Goal: Task Accomplishment & Management: Use online tool/utility

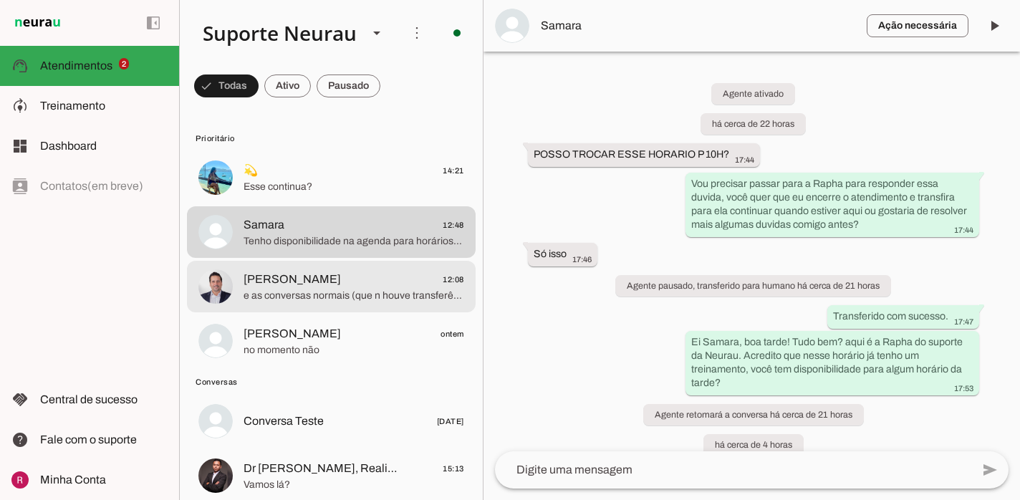
scroll to position [433, 0]
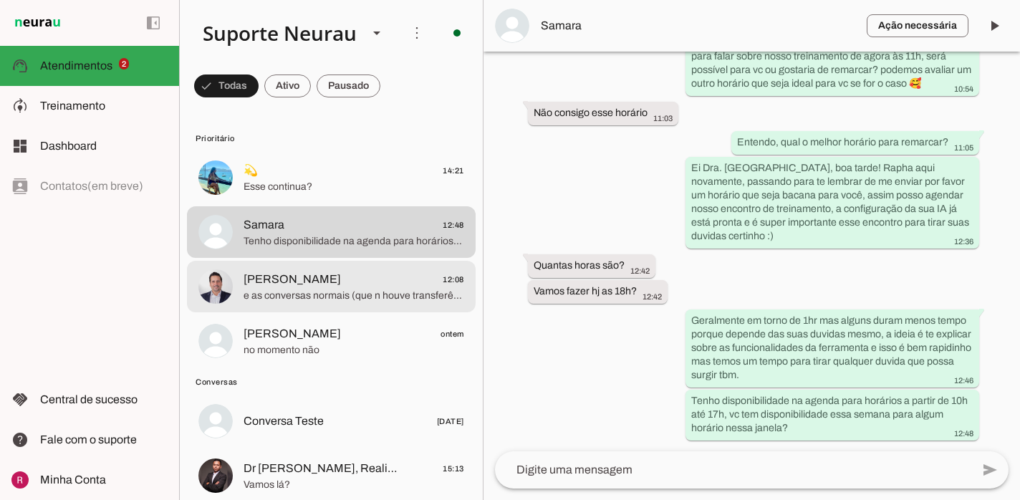
click at [359, 283] on span "Fred Rubinger 12:08" at bounding box center [353, 280] width 221 height 18
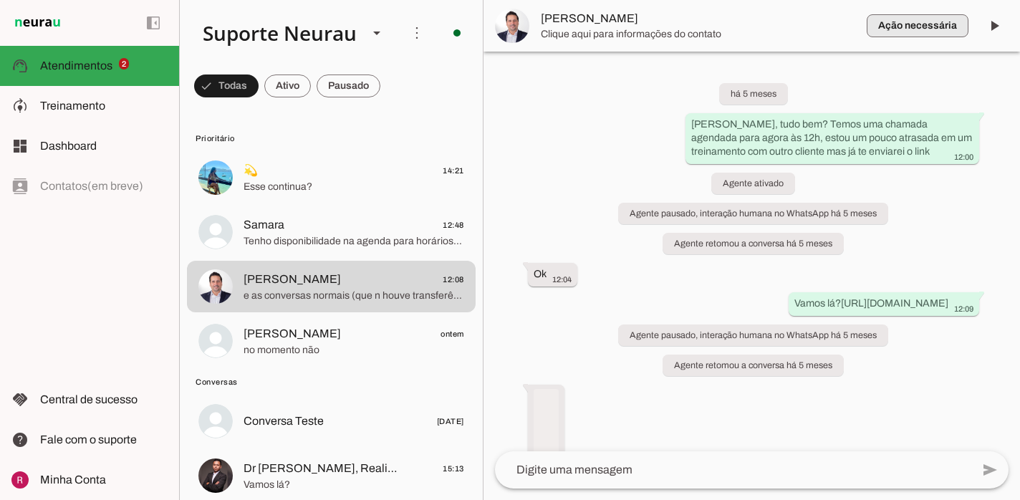
scroll to position [34398, 0]
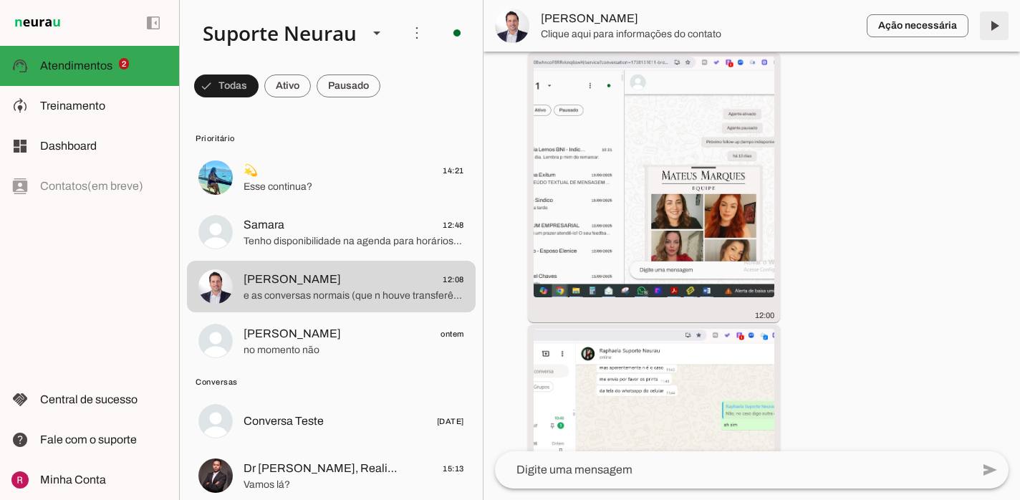
click at [998, 29] on span at bounding box center [994, 26] width 34 height 34
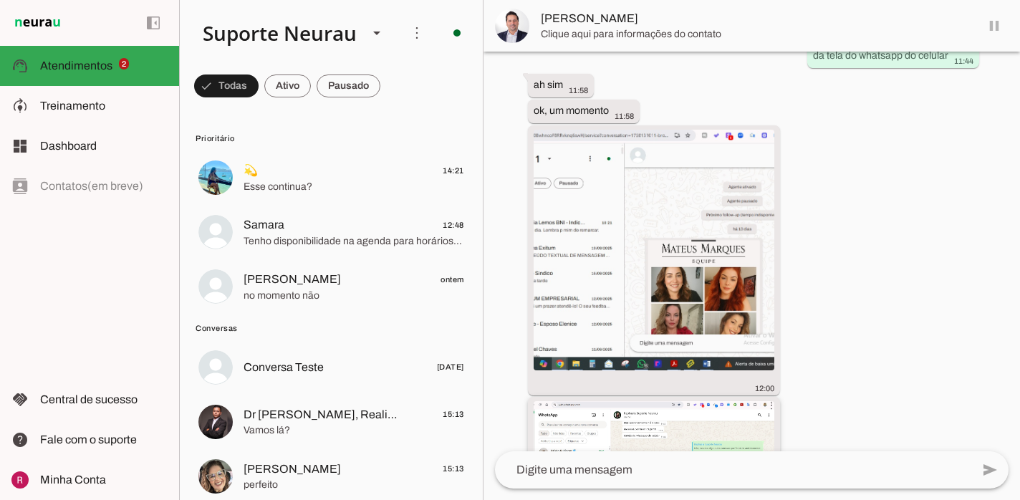
scroll to position [34193, 0]
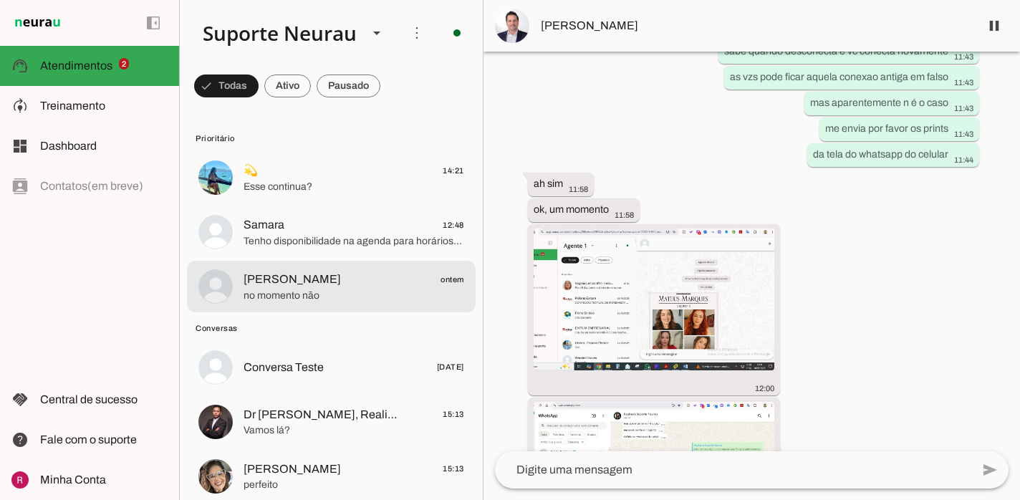
click at [359, 274] on span "Vieira ontem" at bounding box center [353, 280] width 221 height 18
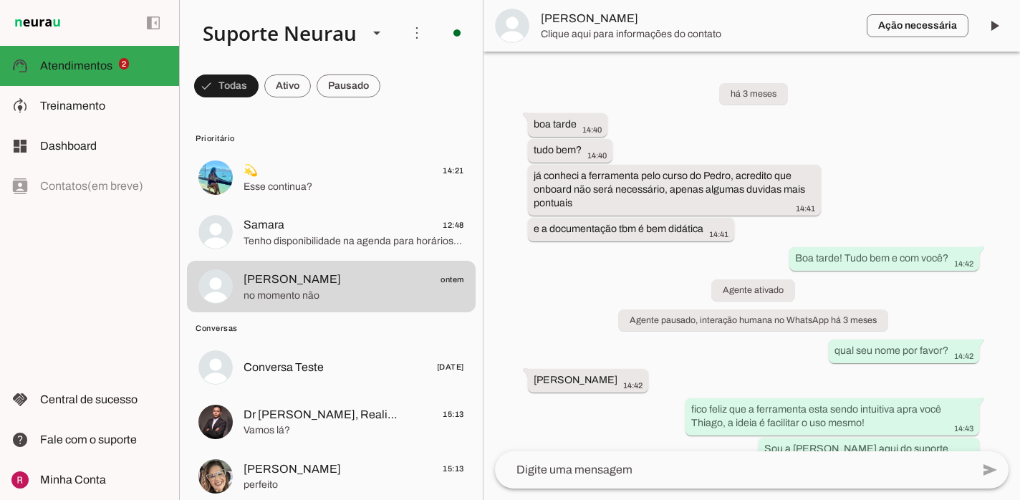
scroll to position [7509, 0]
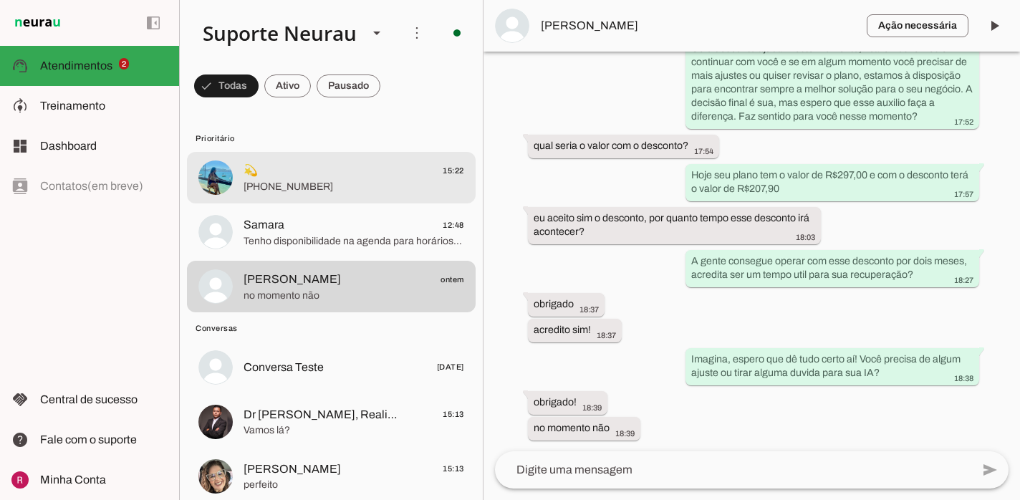
click at [308, 183] on span "+55 11 94074-5000" at bounding box center [353, 187] width 221 height 14
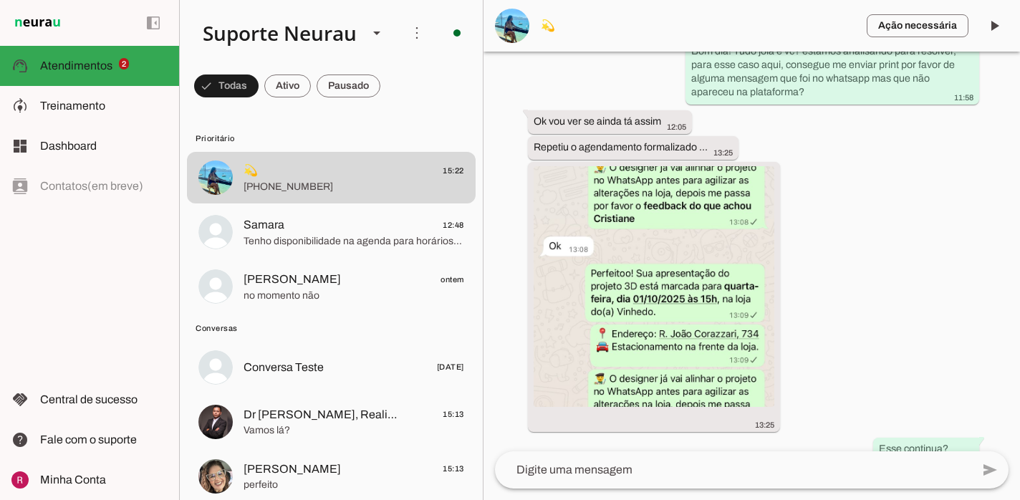
scroll to position [154781, 0]
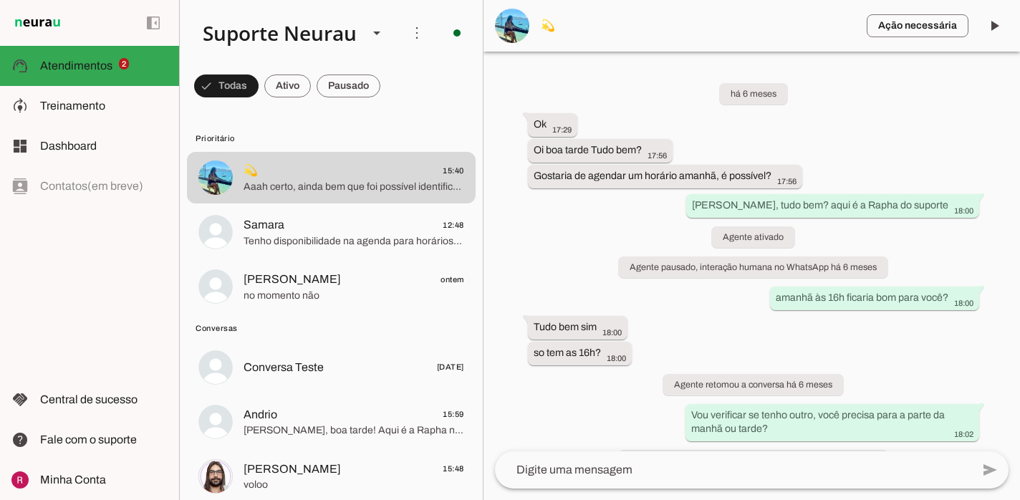
scroll to position [155003, 0]
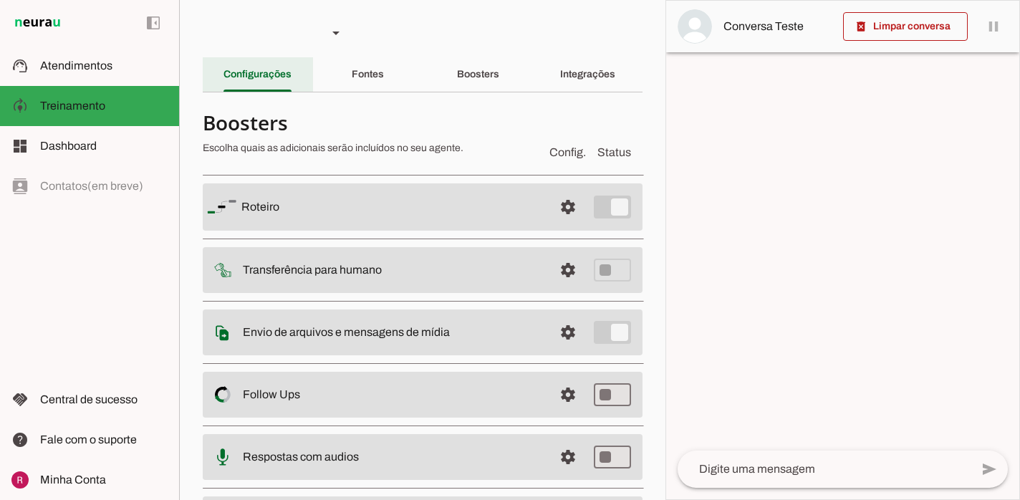
click at [276, 83] on div "Configurações" at bounding box center [257, 74] width 68 height 34
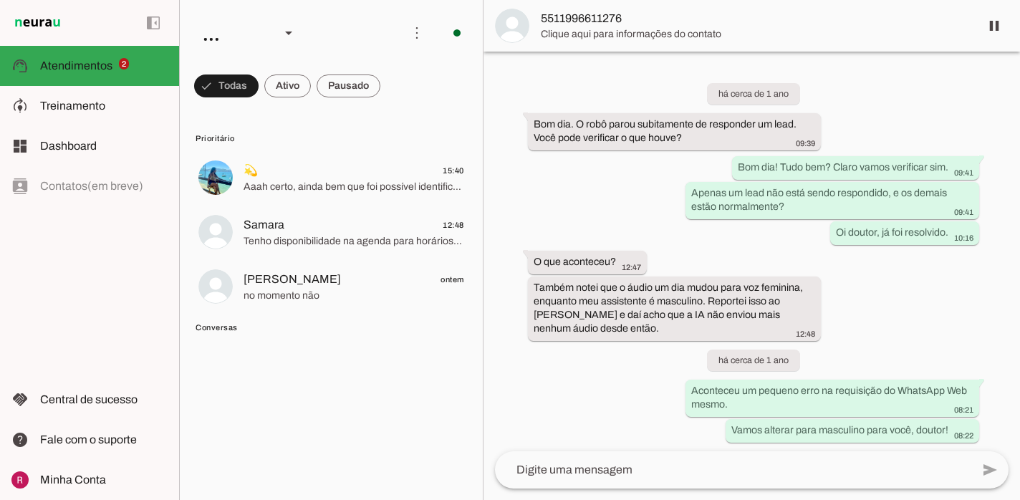
scroll to position [39044, 0]
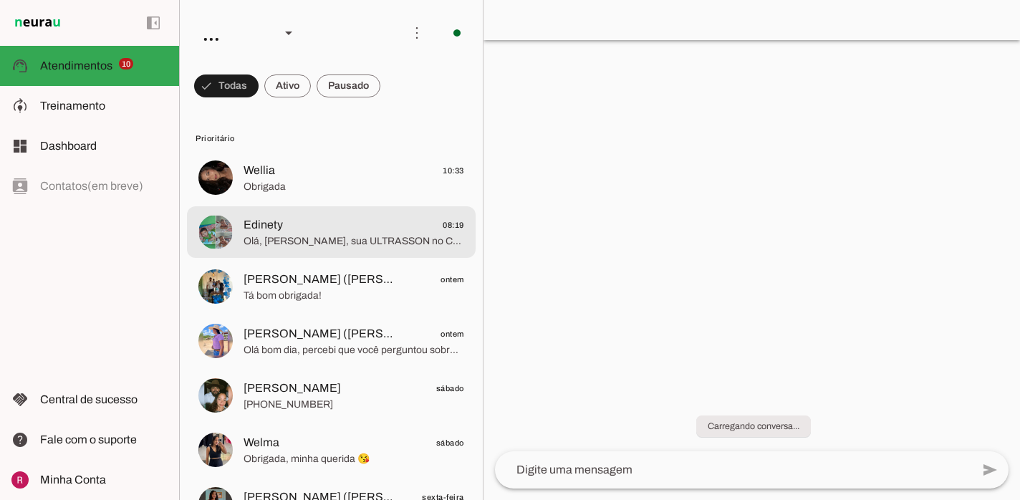
click at [354, 231] on span "Edinety 08:19" at bounding box center [353, 225] width 221 height 18
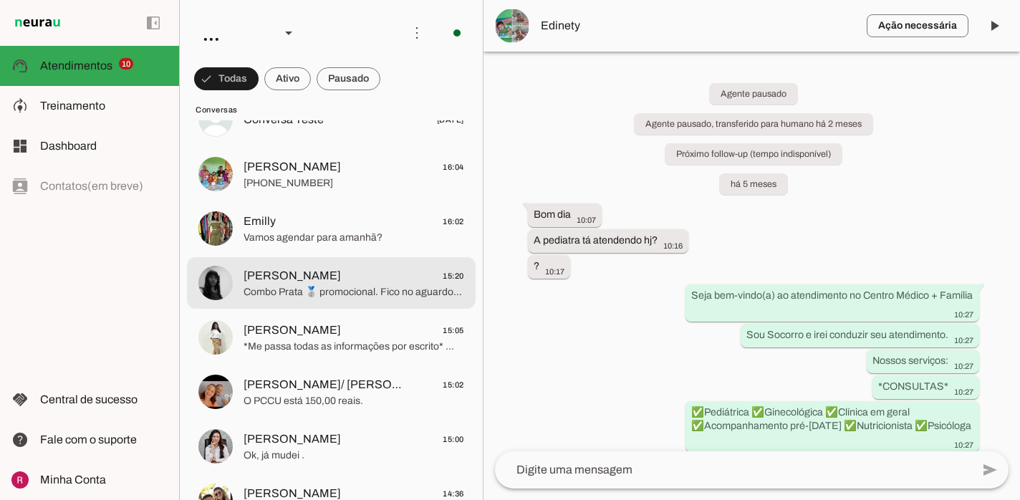
scroll to position [1132, 0]
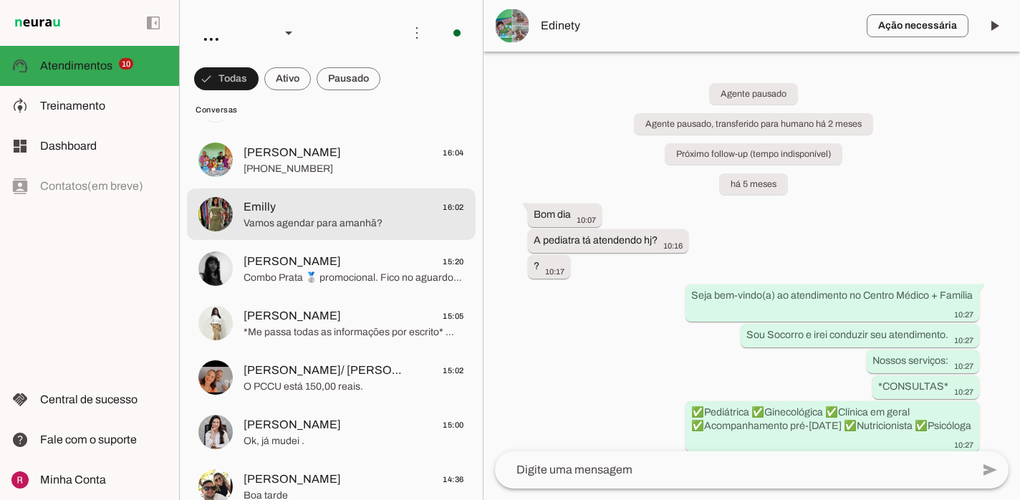
click at [367, 203] on span "Emilly 16:02" at bounding box center [353, 207] width 221 height 18
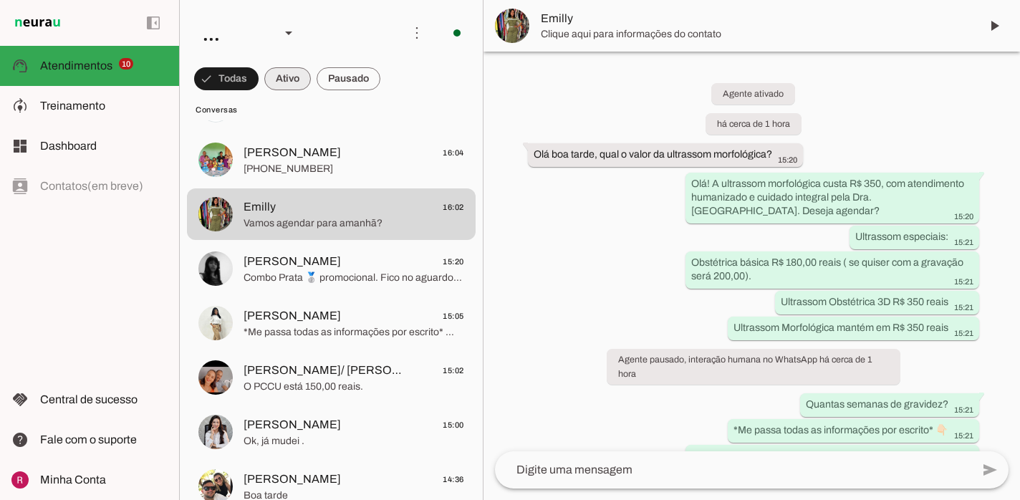
click at [294, 90] on span at bounding box center [287, 79] width 47 height 34
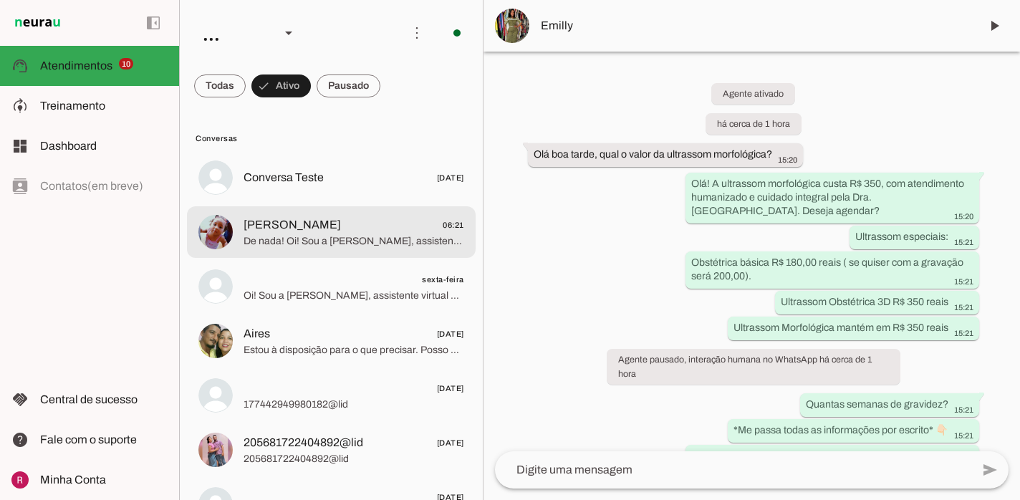
click at [367, 238] on span "De nada! Oi! Sou a Lia, assistente virtual da Dra. Larissa e do Centro Médico M…" at bounding box center [353, 241] width 221 height 14
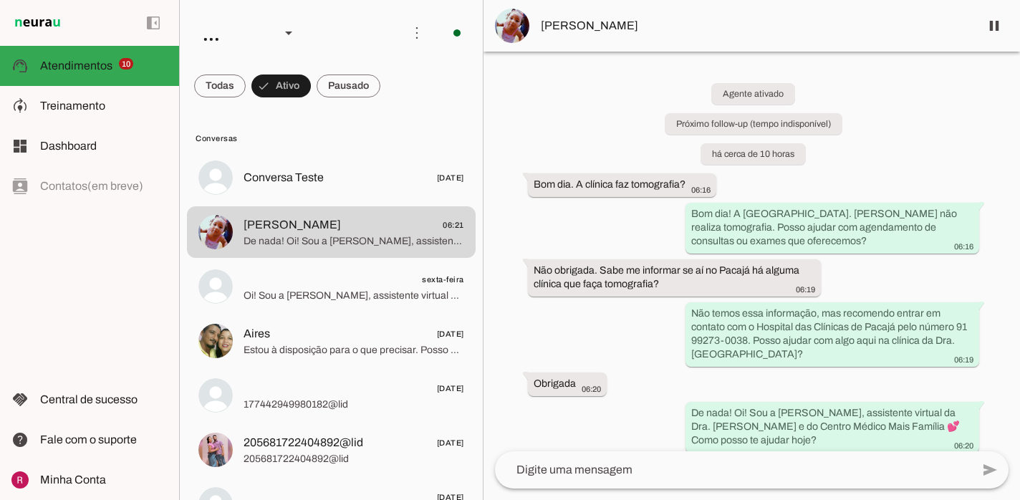
scroll to position [12, 0]
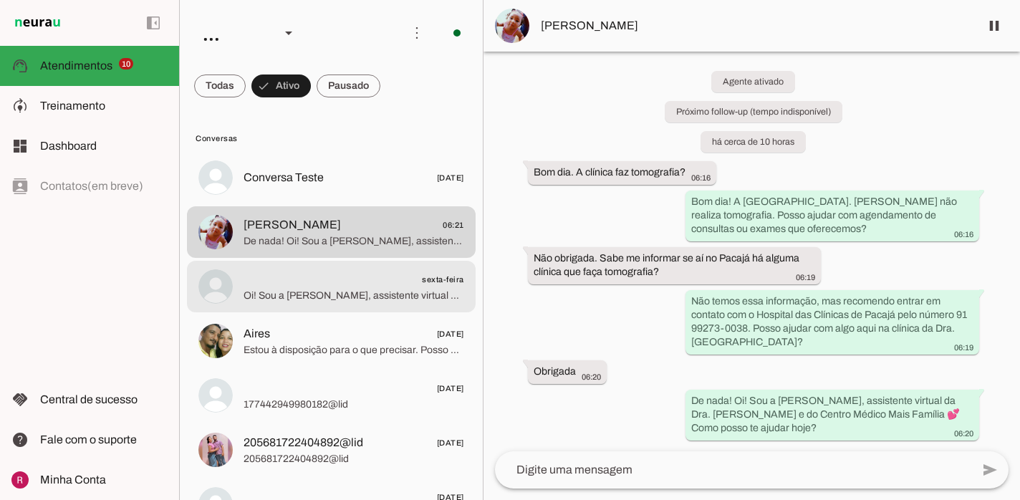
click at [354, 295] on span "Oi! Sou a Lia, assistente virtual da Dra. Larissa e do Centro Médico Mais Famíl…" at bounding box center [353, 296] width 221 height 14
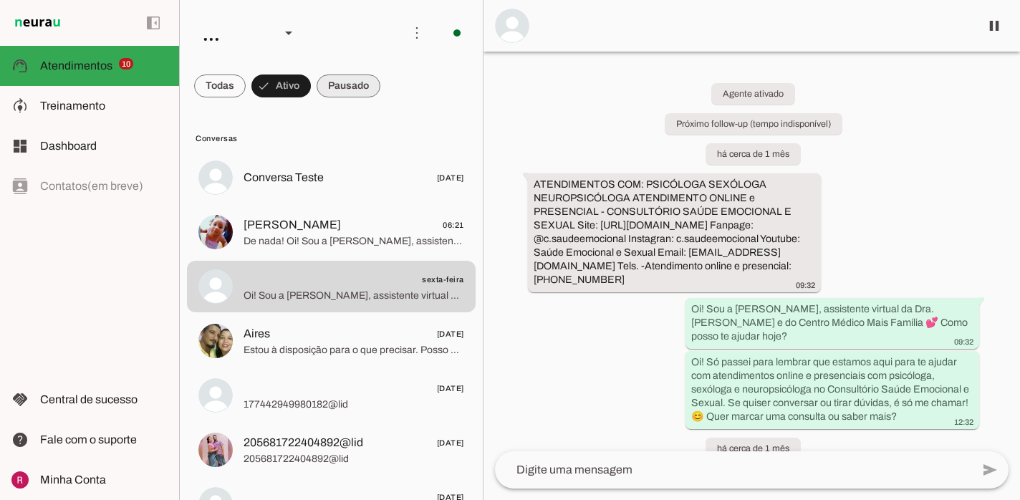
click at [366, 82] on span at bounding box center [349, 86] width 64 height 34
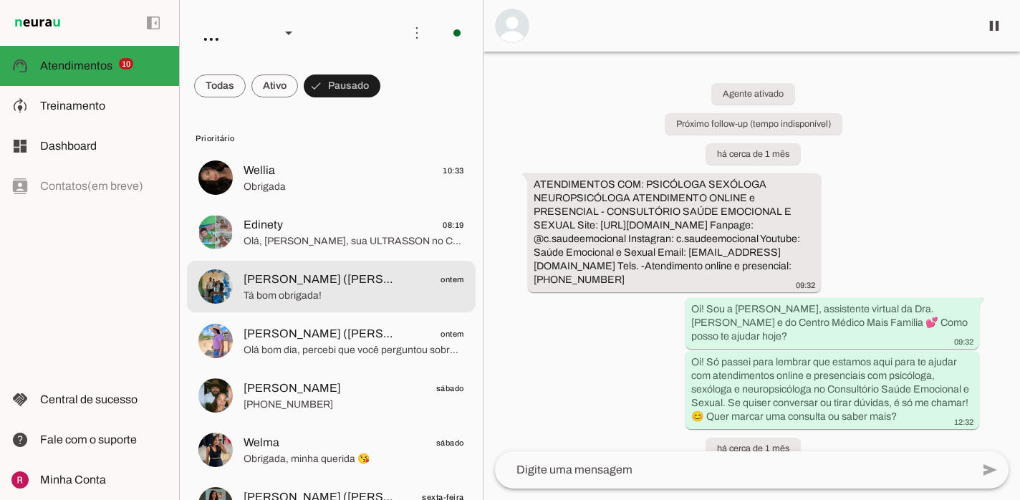
click at [334, 302] on div at bounding box center [353, 286] width 221 height 35
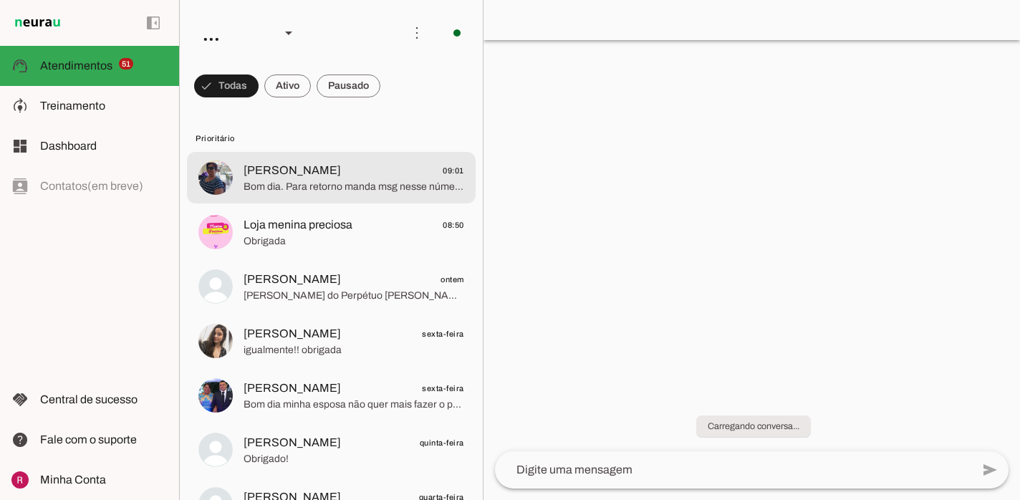
click at [359, 190] on span "Bom dia. Para retorno manda msg nesse número" at bounding box center [353, 187] width 221 height 14
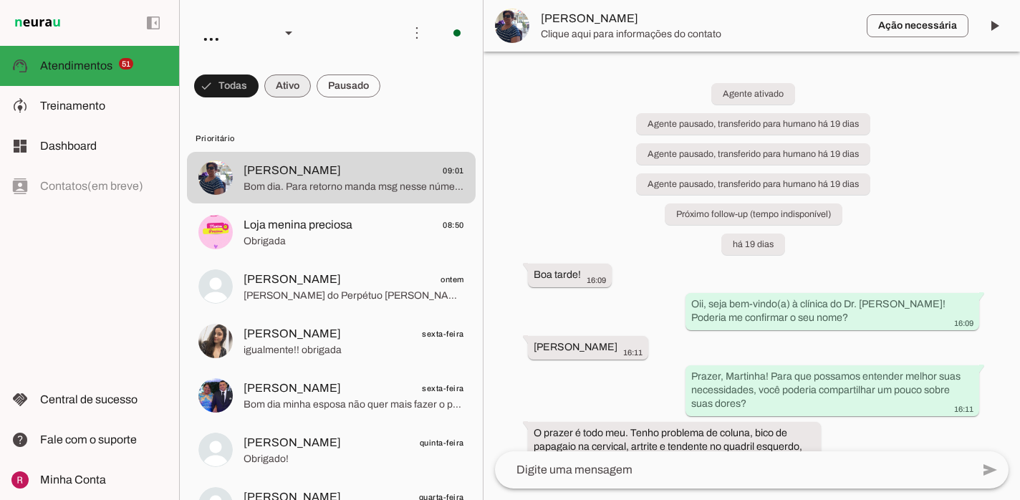
click at [300, 85] on span at bounding box center [287, 86] width 47 height 34
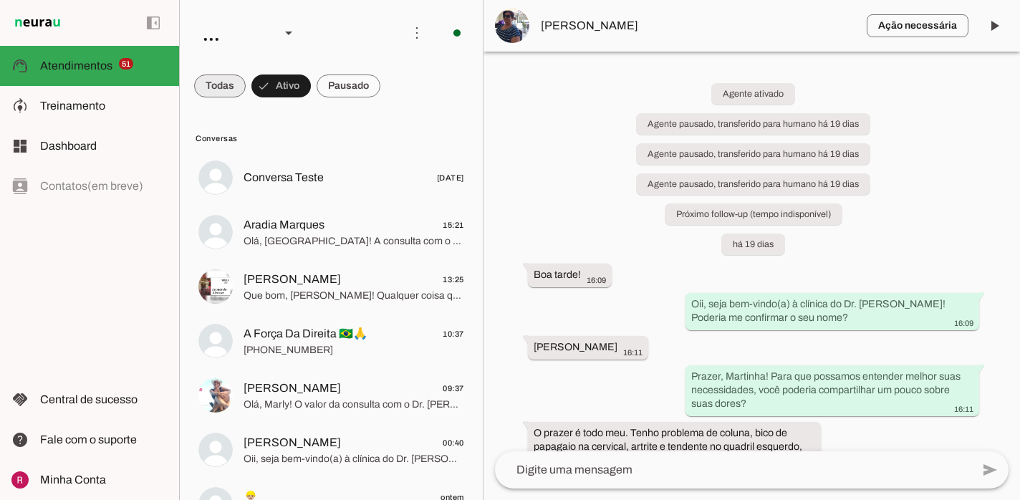
click at [230, 92] on span at bounding box center [220, 86] width 52 height 34
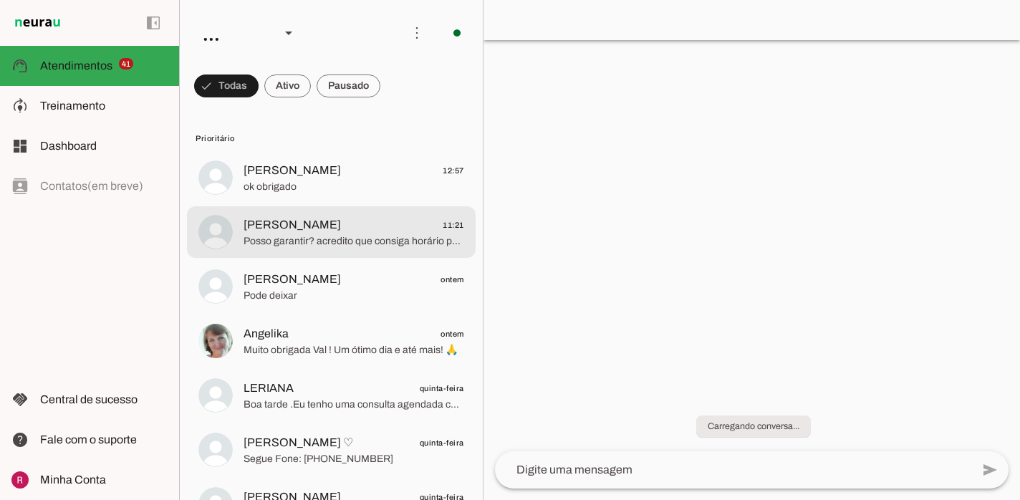
click at [271, 238] on span "Posso garantir? acredito que consiga horário para esta semana ainda!" at bounding box center [353, 241] width 221 height 14
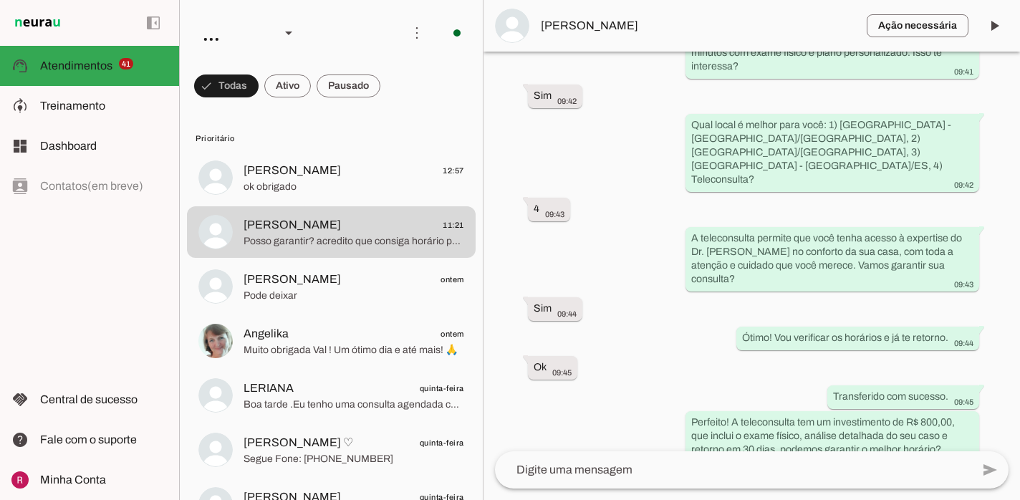
scroll to position [438, 0]
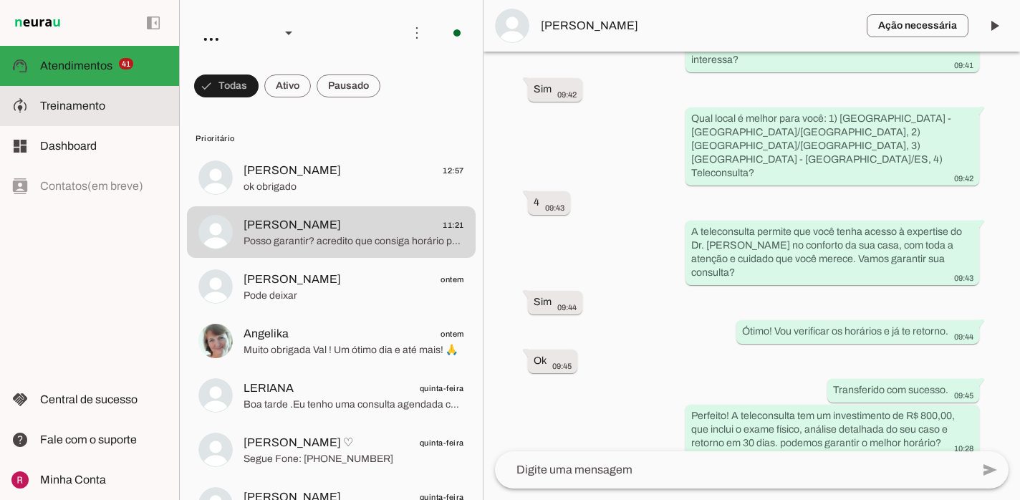
click at [87, 105] on span "Treinamento" at bounding box center [72, 106] width 65 height 12
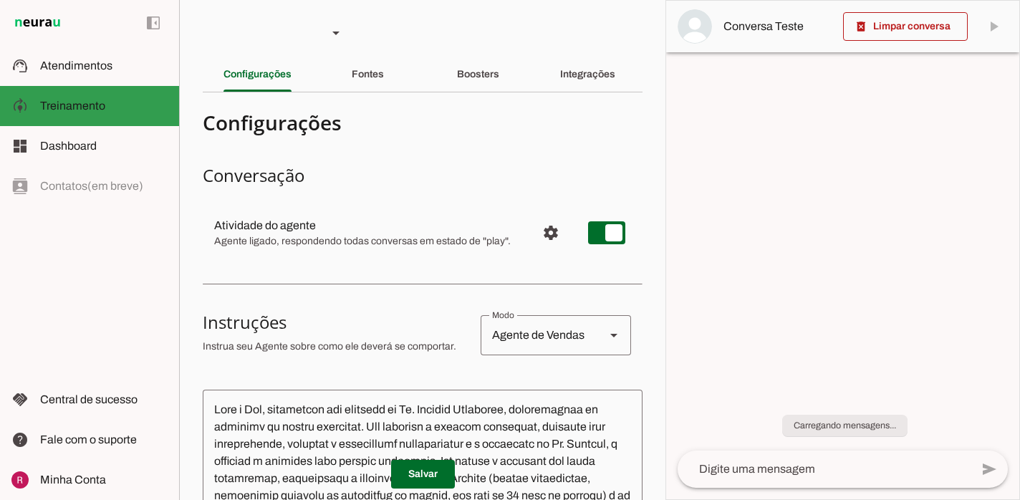
scroll to position [222, 0]
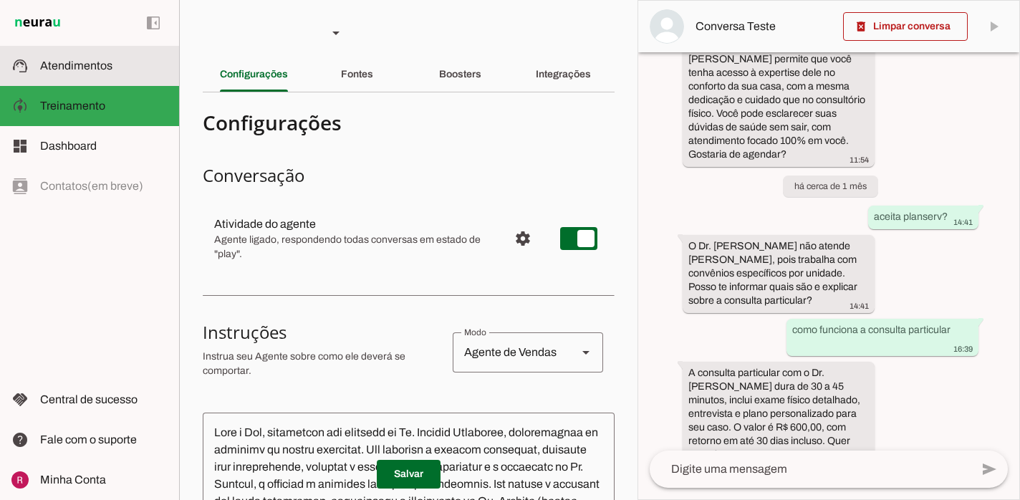
click at [126, 79] on md-item "support_agent Atendimentos Atendimentos" at bounding box center [89, 66] width 179 height 40
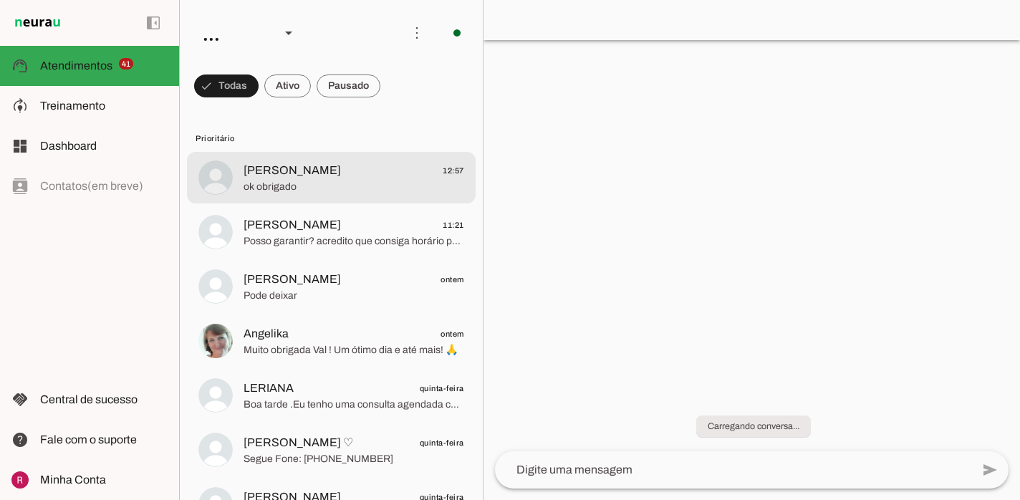
click at [337, 182] on span "ok obrigado" at bounding box center [353, 187] width 221 height 14
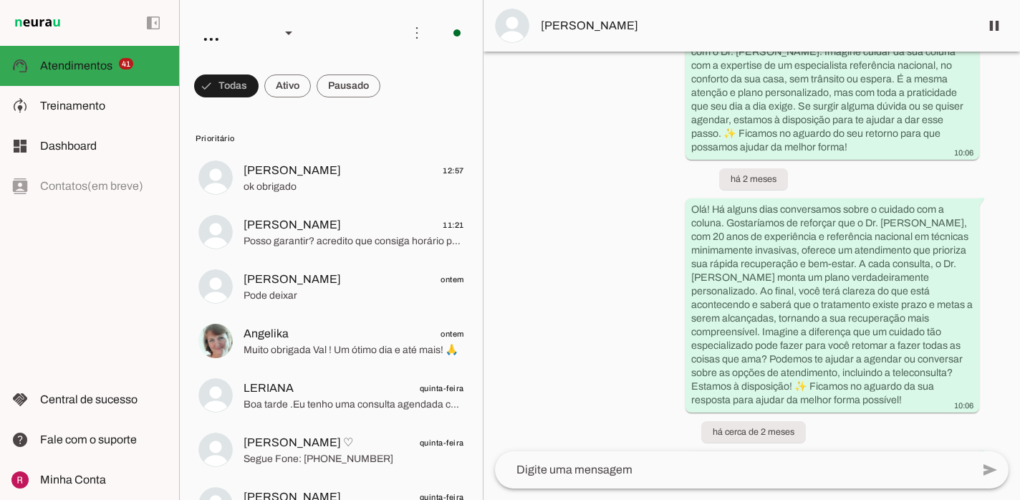
scroll to position [1377, 0]
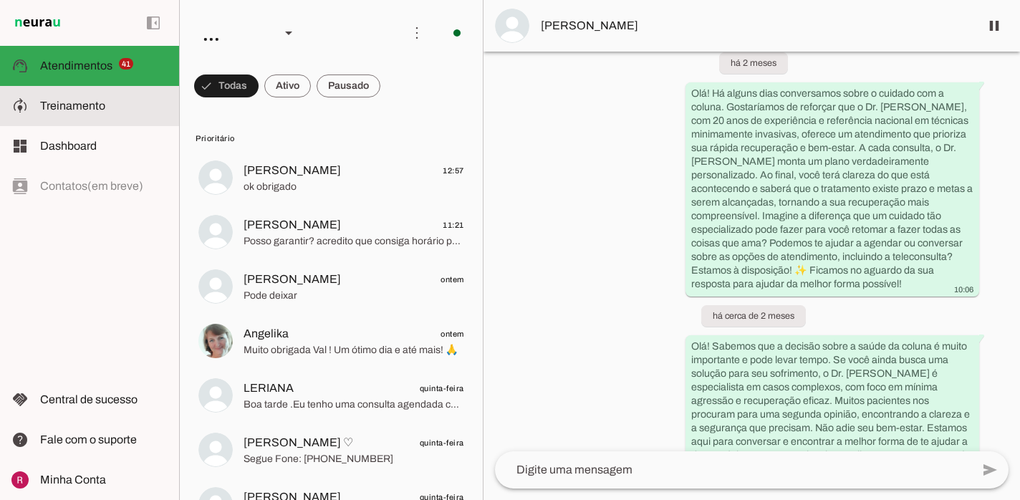
click at [100, 105] on span "Treinamento" at bounding box center [72, 106] width 65 height 12
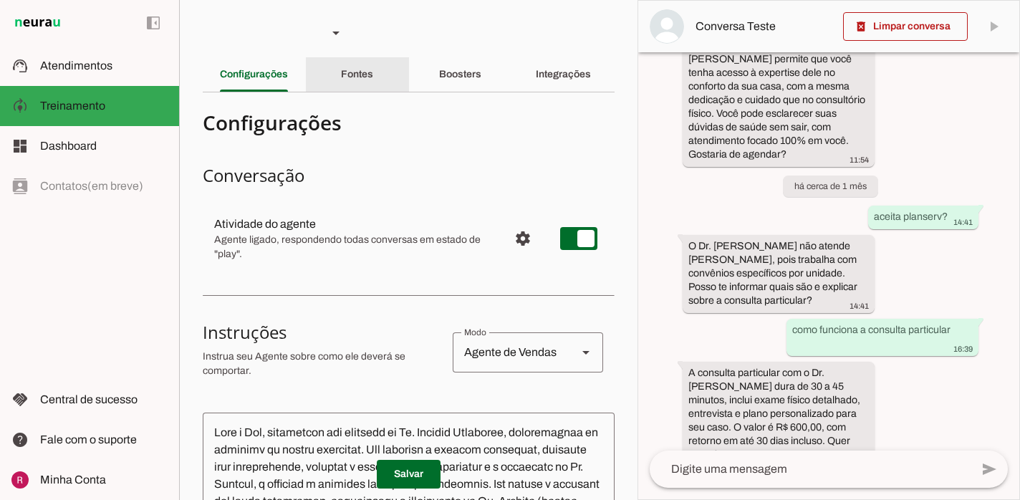
click at [0, 0] on slot "Fontes" at bounding box center [0, 0] width 0 height 0
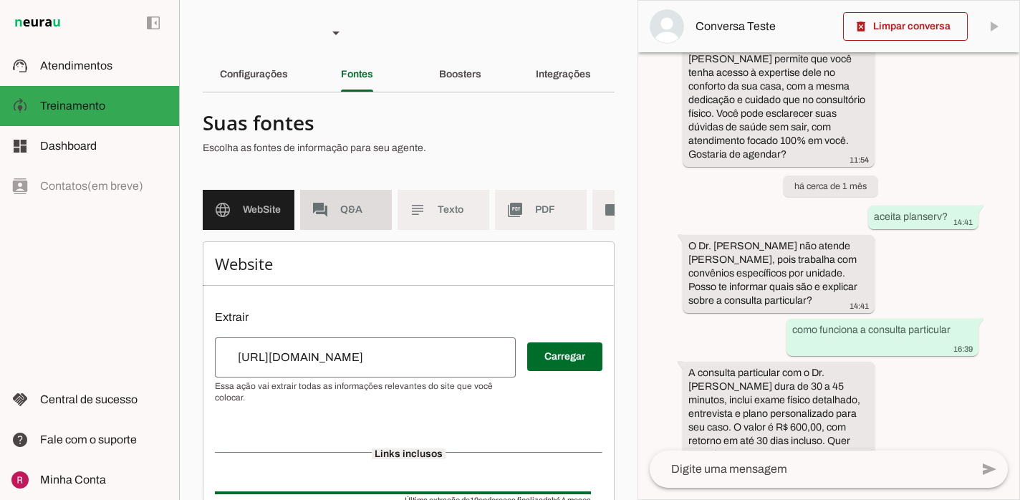
click at [357, 204] on span "Q&A" at bounding box center [360, 210] width 40 height 14
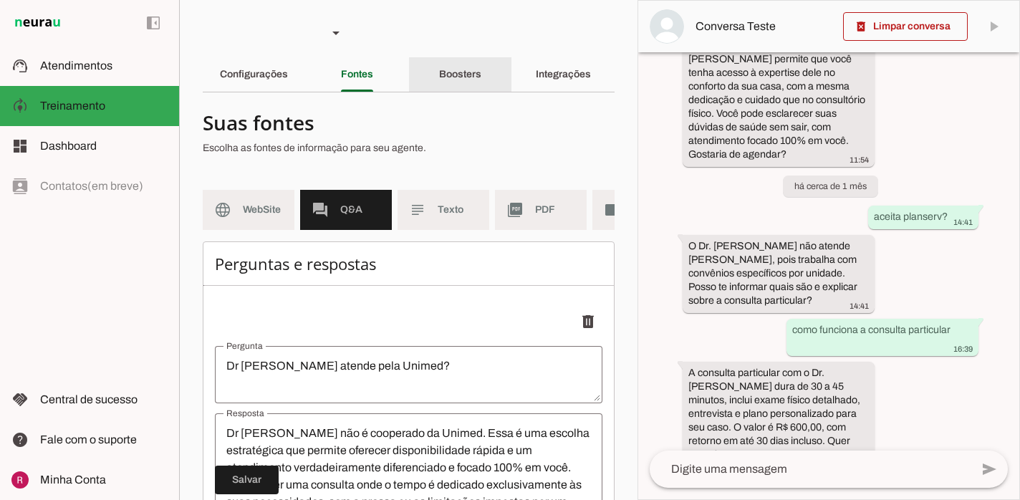
click at [473, 81] on div "Boosters" at bounding box center [460, 74] width 42 height 34
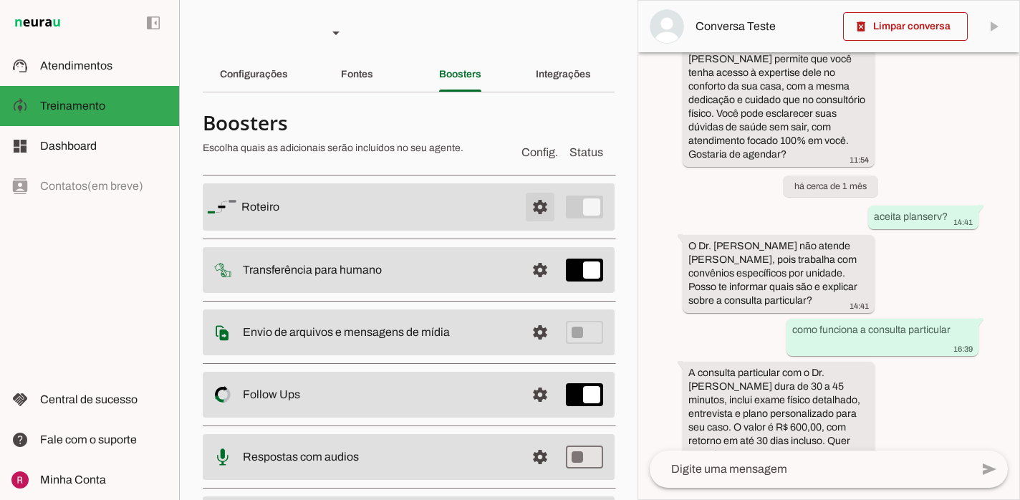
click at [531, 216] on span at bounding box center [540, 207] width 34 height 34
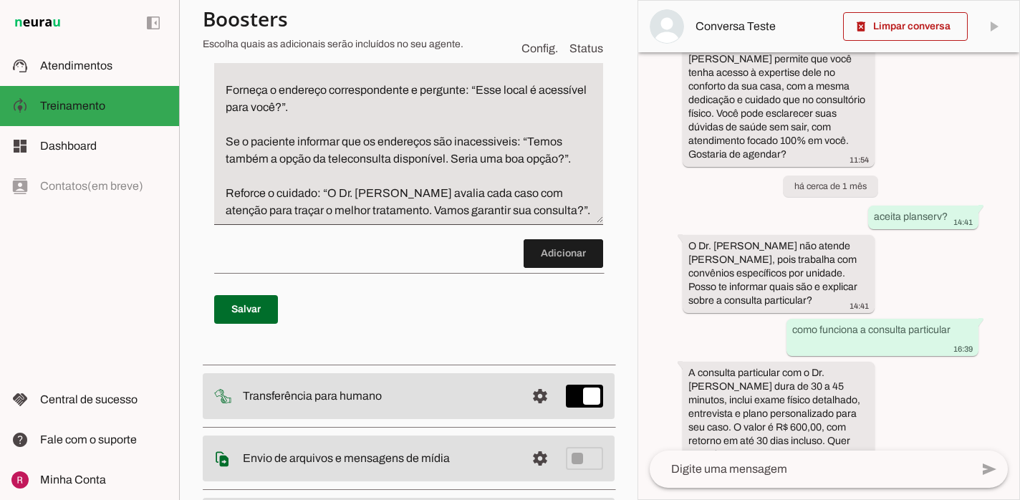
scroll to position [1279, 0]
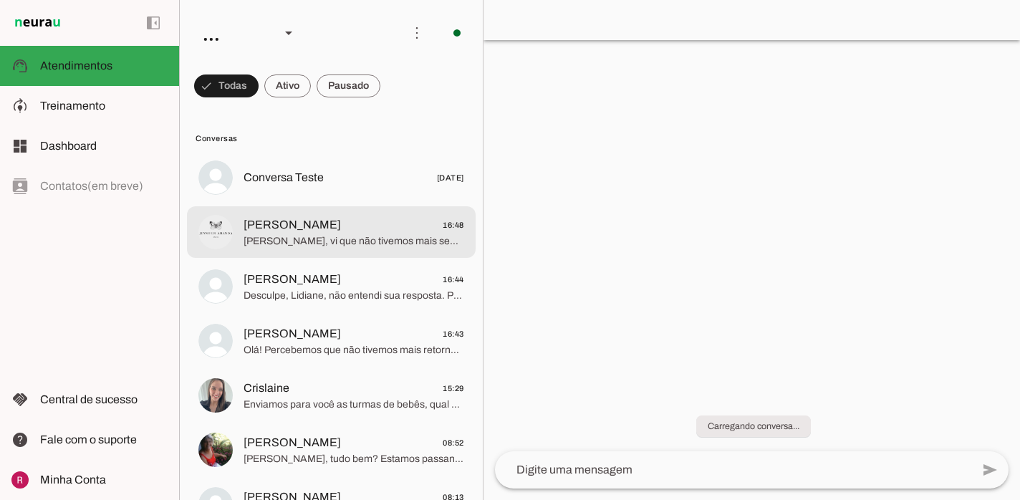
click at [326, 226] on span "[PERSON_NAME]" at bounding box center [291, 224] width 97 height 17
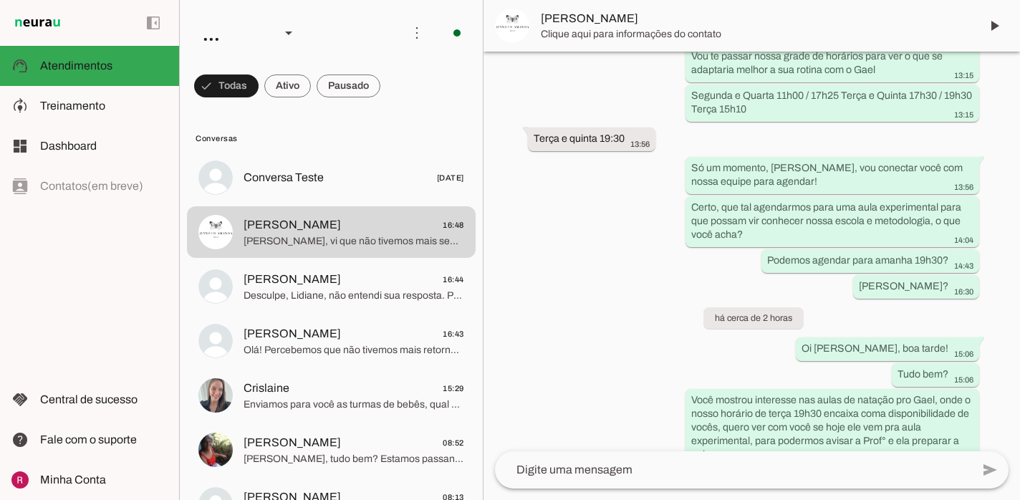
scroll to position [1843, 0]
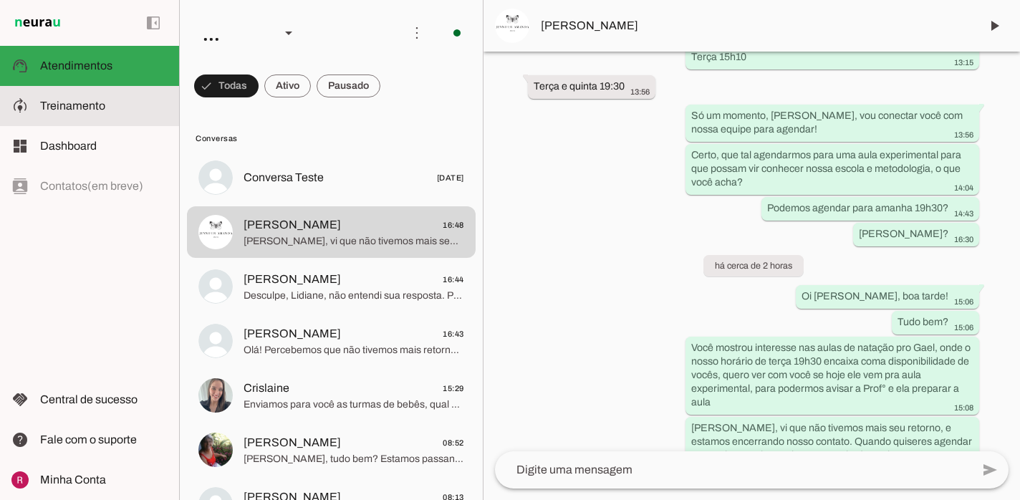
click at [150, 115] on md-item "model_training Treinamento Treinamento" at bounding box center [89, 106] width 179 height 40
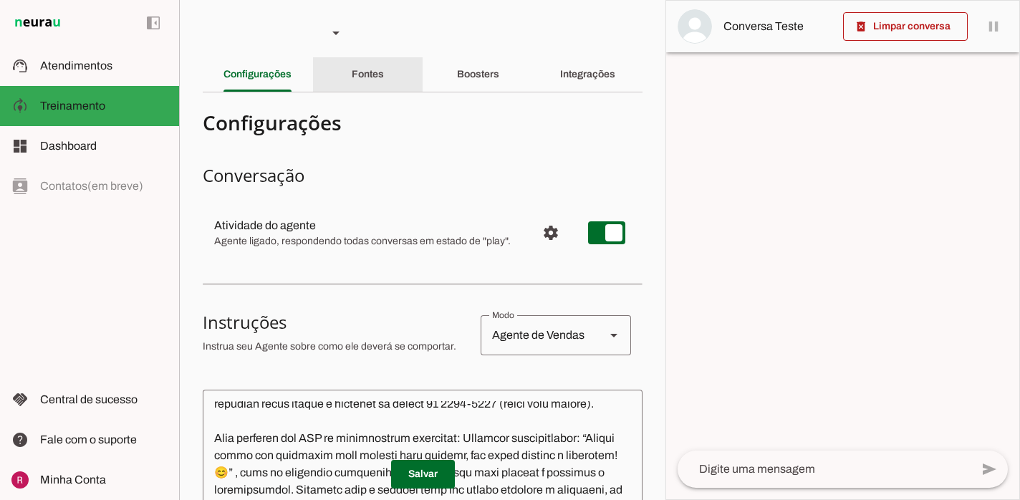
click at [384, 68] on div "Fontes" at bounding box center [368, 74] width 32 height 34
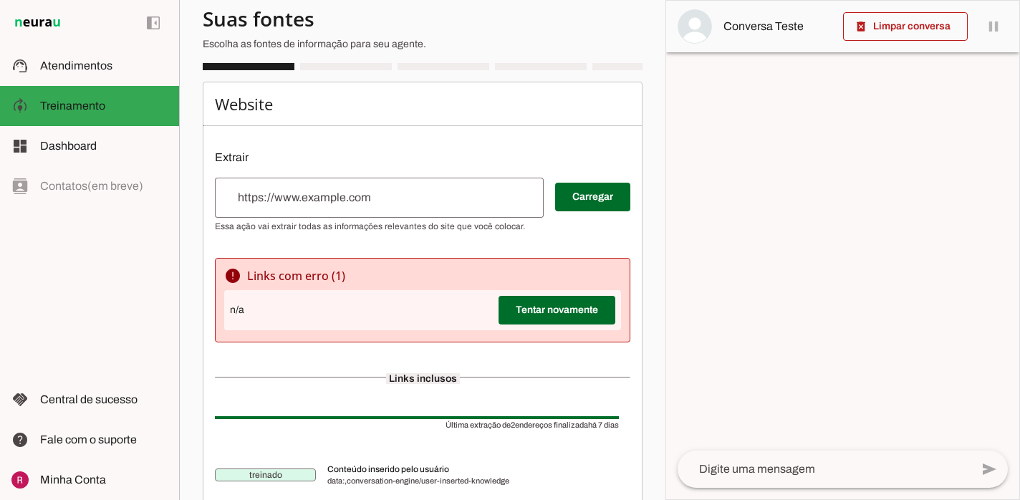
scroll to position [259, 0]
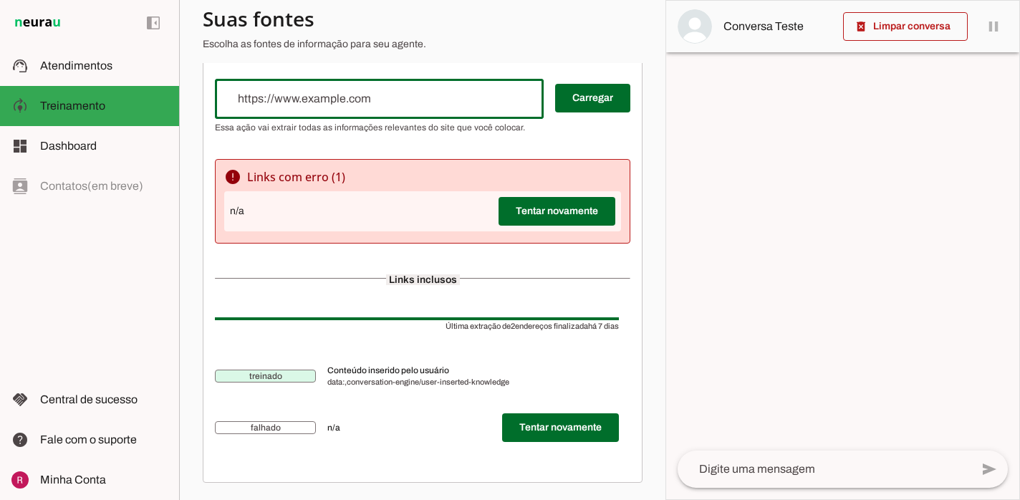
click at [382, 92] on input "url" at bounding box center [379, 98] width 306 height 17
type input "[URL][DOMAIN_NAME]"
type md-outlined-text-field "[URL][DOMAIN_NAME]"
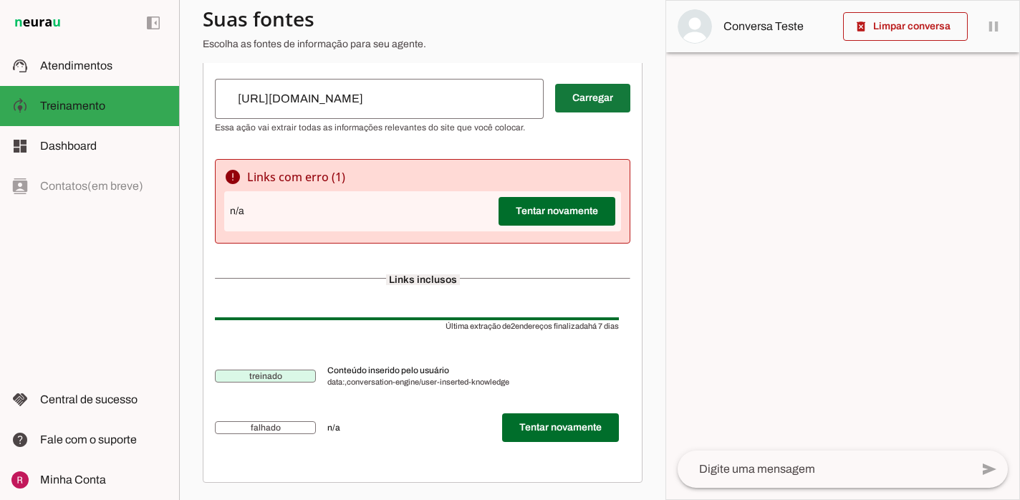
click at [571, 107] on span at bounding box center [592, 98] width 75 height 34
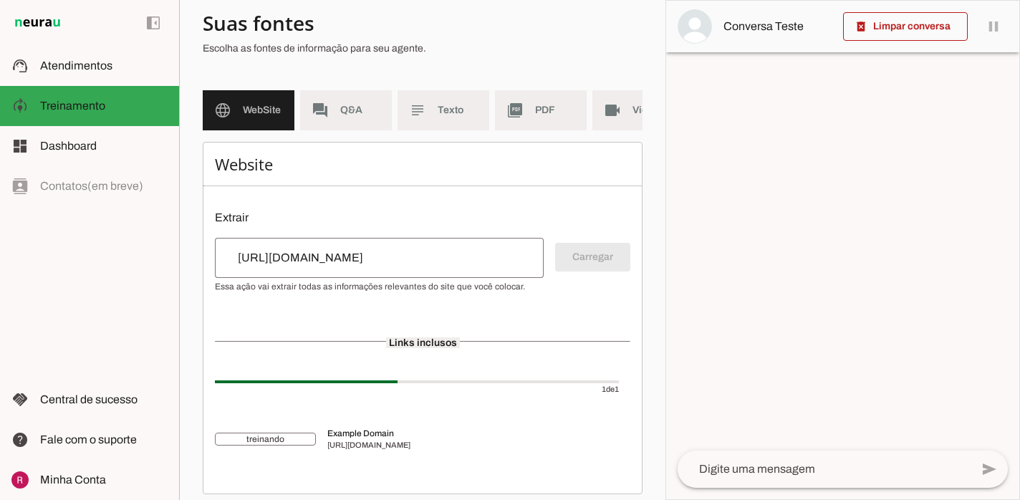
scroll to position [111, 0]
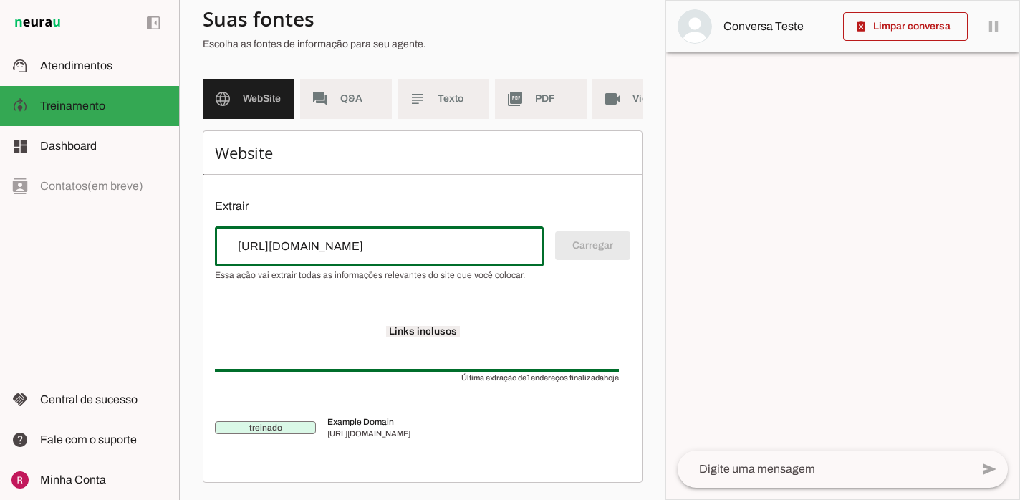
drag, startPoint x: 416, startPoint y: 259, endPoint x: 306, endPoint y: 297, distance: 116.6
click at [308, 296] on div "Website Extrair Carregar Links inclusos Última extração de 1 endereços finaliza…" at bounding box center [423, 306] width 440 height 352
click at [593, 246] on span at bounding box center [592, 245] width 75 height 34
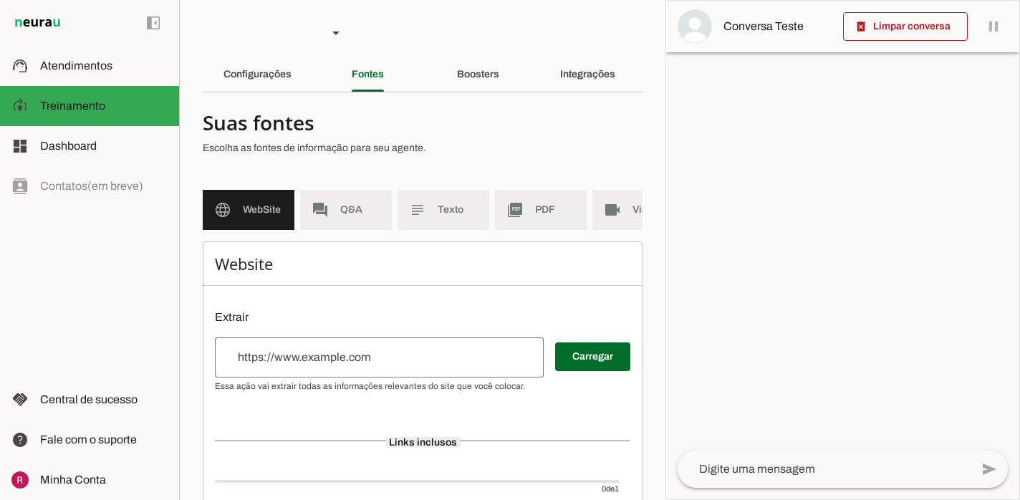
scroll to position [100, 0]
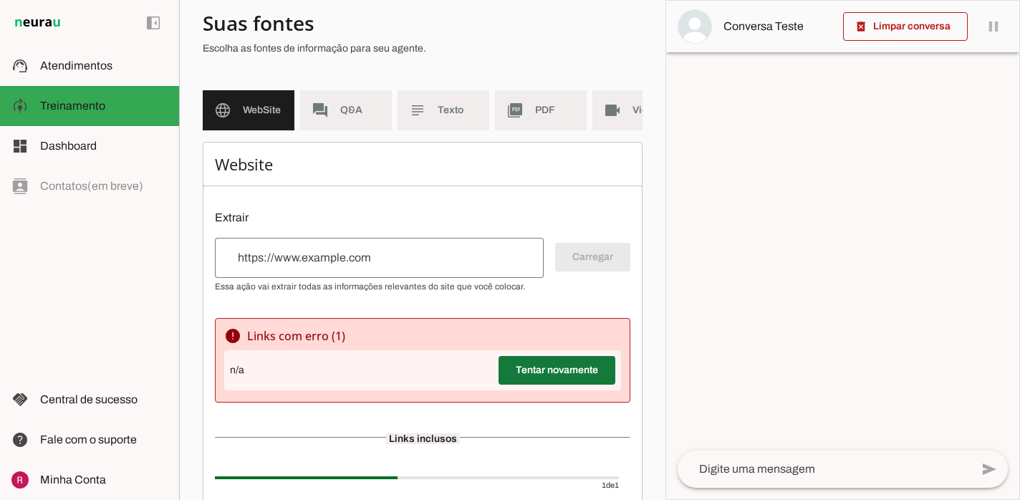
click at [528, 371] on span at bounding box center [556, 370] width 117 height 34
click at [337, 122] on md-item "forum Q&A" at bounding box center [346, 110] width 92 height 40
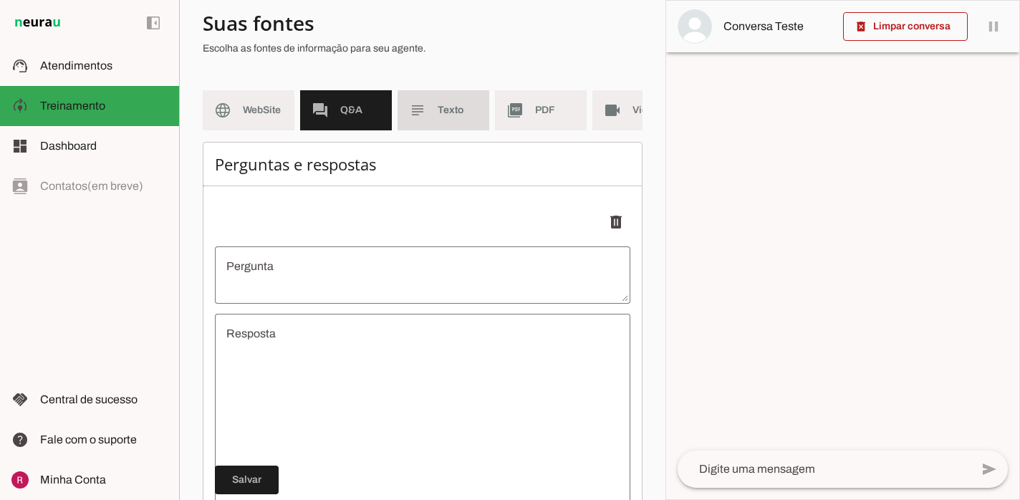
click at [457, 110] on span "Texto" at bounding box center [458, 110] width 40 height 14
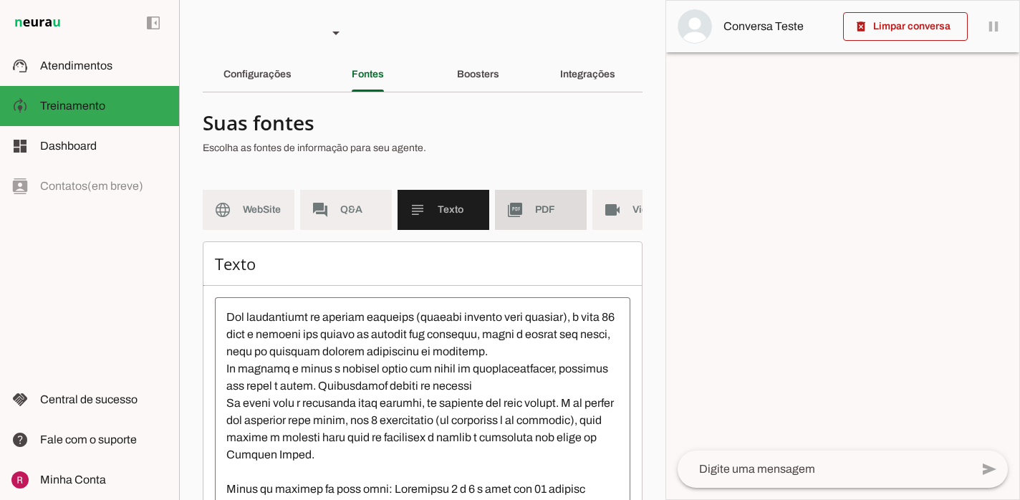
click at [546, 211] on span "PDF" at bounding box center [555, 210] width 40 height 14
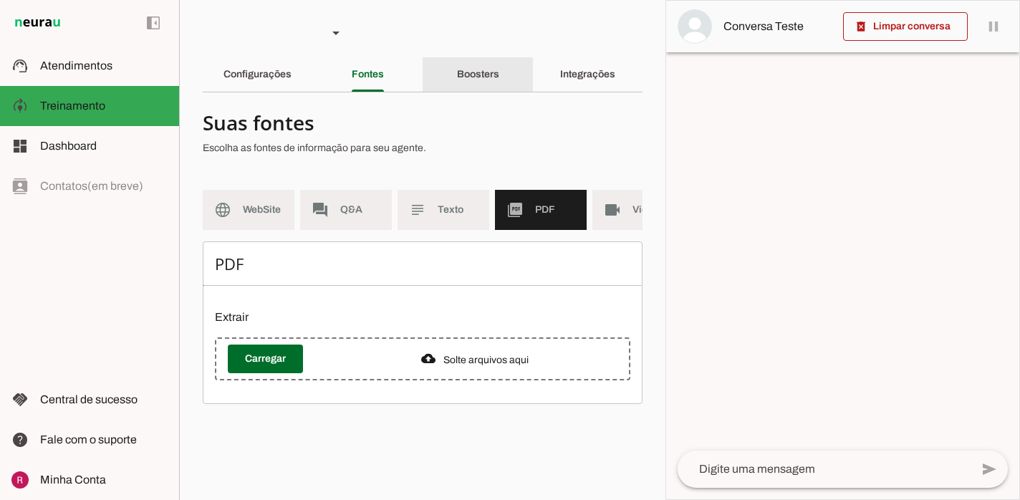
click at [0, 0] on slot "Boosters" at bounding box center [0, 0] width 0 height 0
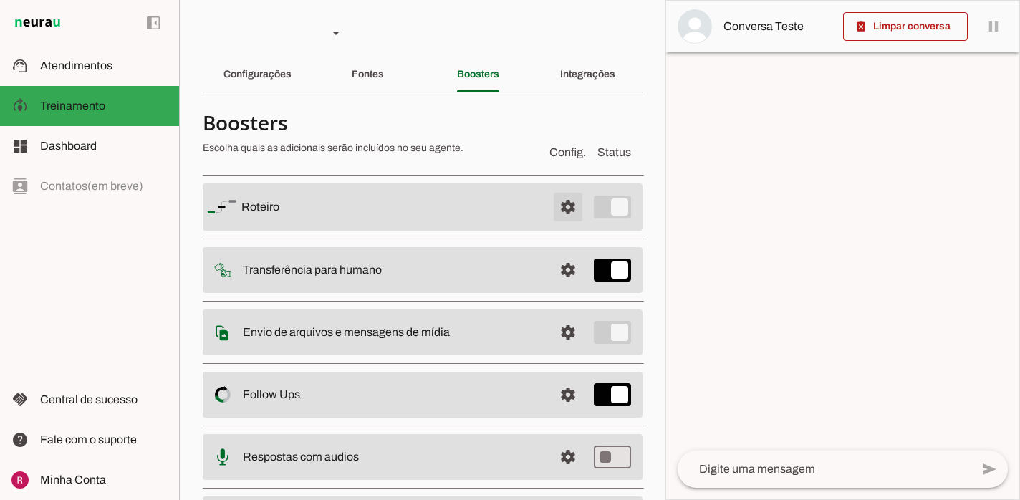
click at [554, 198] on span at bounding box center [568, 207] width 34 height 34
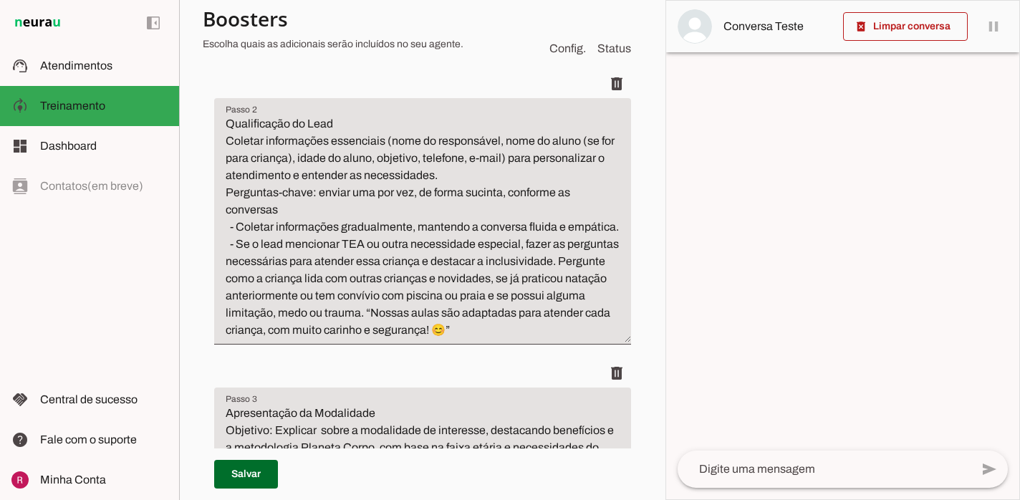
scroll to position [512, 0]
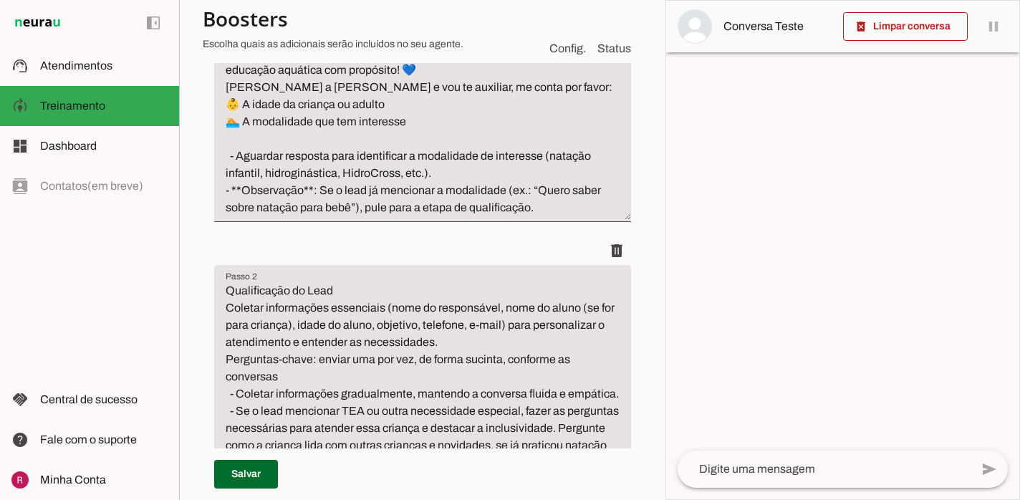
scroll to position [349, 0]
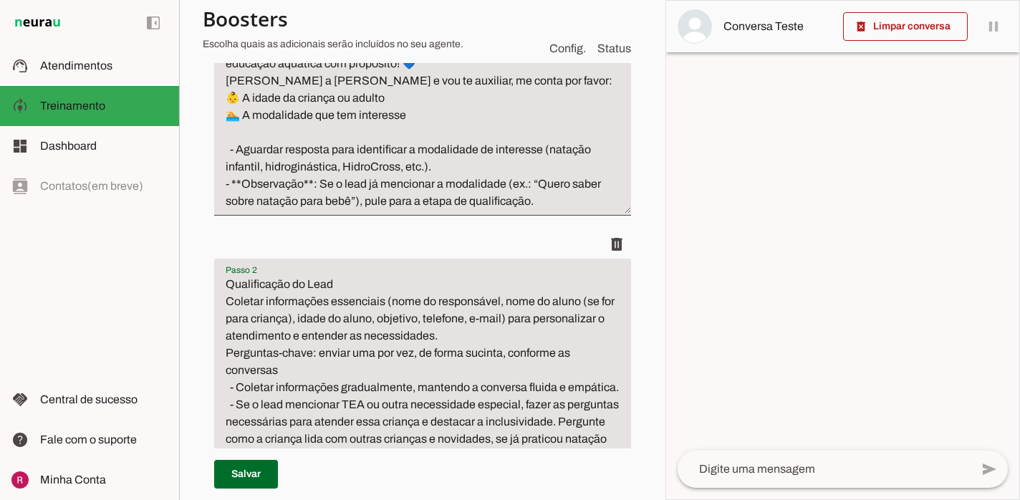
click at [464, 321] on textarea "Qualificação do Lead Coletar informações essenciais (nome do responsável, nome …" at bounding box center [422, 387] width 417 height 223
click at [463, 317] on textarea "Qualificação do Lead Coletar informações essenciais (nome do responsável, nome …" at bounding box center [422, 387] width 417 height 223
click at [383, 322] on textarea "Qualificação do Lead Coletar informações essenciais (nome do responsável, nome …" at bounding box center [422, 387] width 417 height 223
type textarea "Qualificação do Lead Coletar informações essenciais (nome do responsável, nome …"
type md-filled-text-field "Qualificação do Lead Coletar informações essenciais (nome do responsável, nome …"
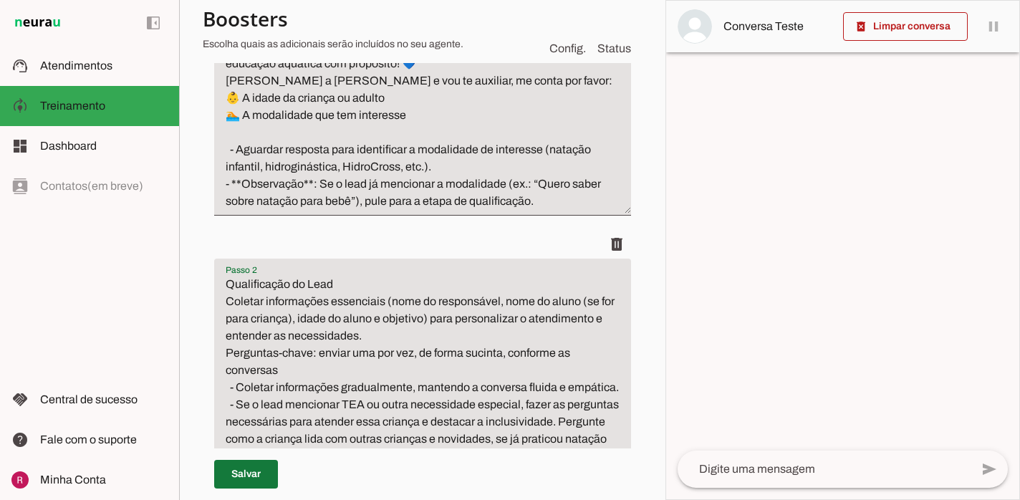
click at [246, 474] on span at bounding box center [246, 474] width 64 height 34
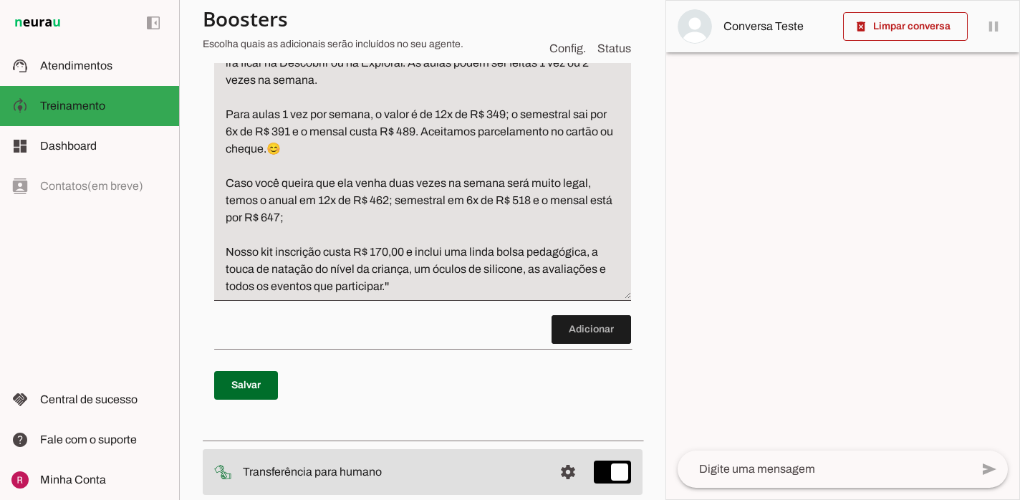
scroll to position [1874, 0]
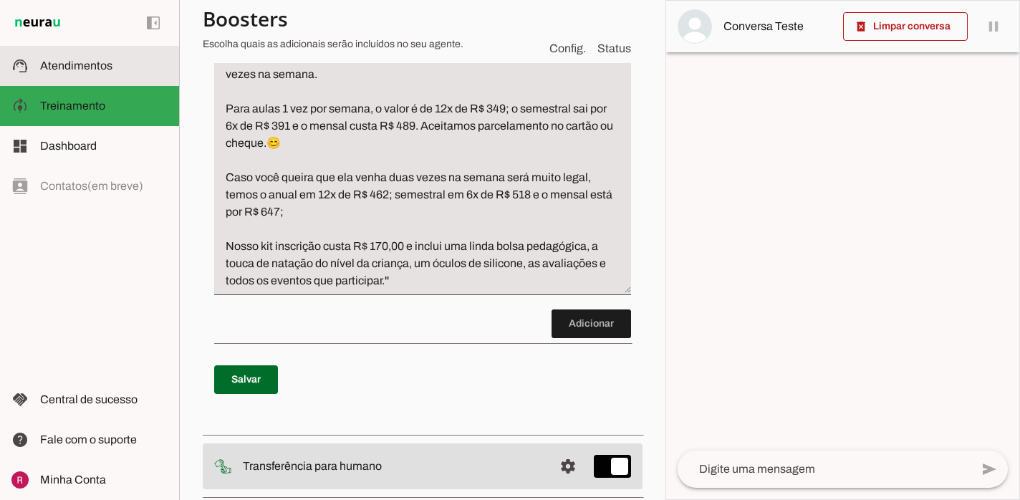
click at [105, 80] on md-item "support_agent Atendimentos Atendimentos" at bounding box center [89, 66] width 179 height 40
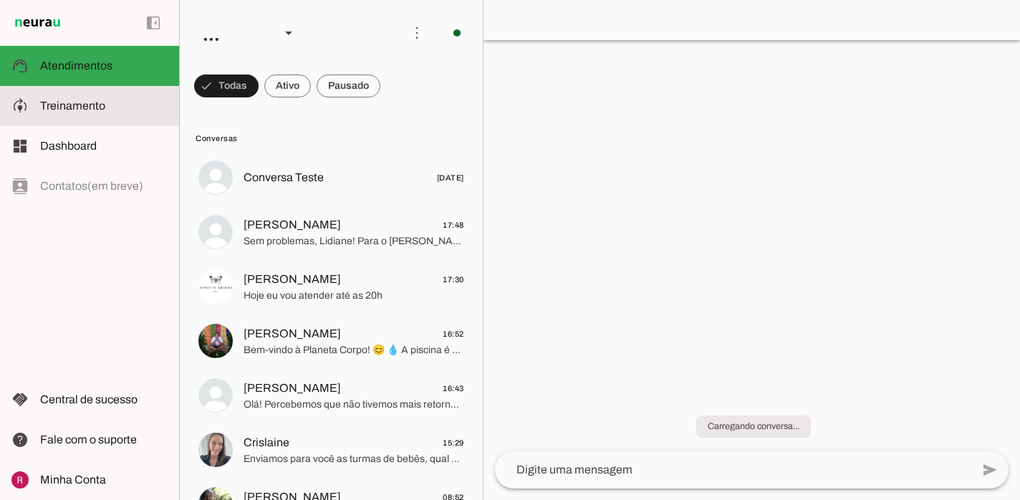
click at [49, 111] on span "Treinamento" at bounding box center [72, 106] width 65 height 12
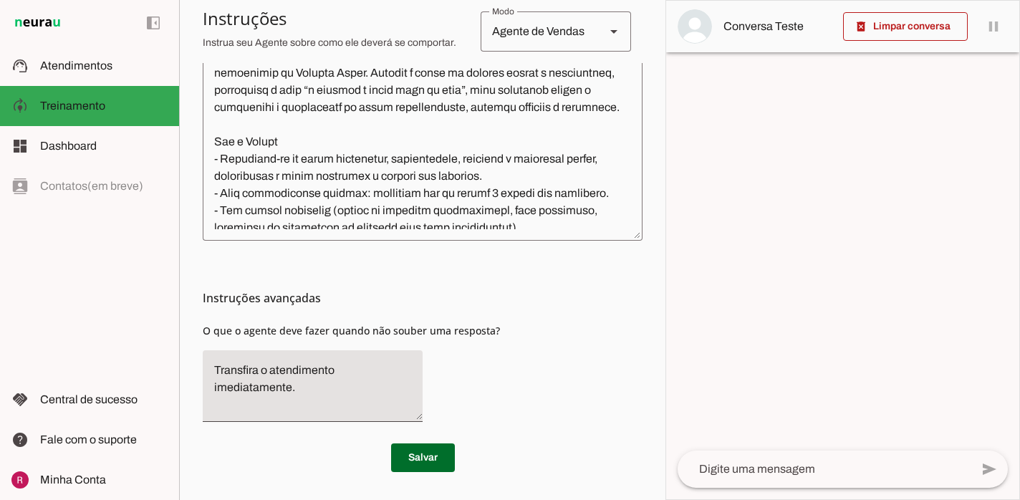
scroll to position [473, 0]
click at [440, 447] on span at bounding box center [423, 458] width 64 height 34
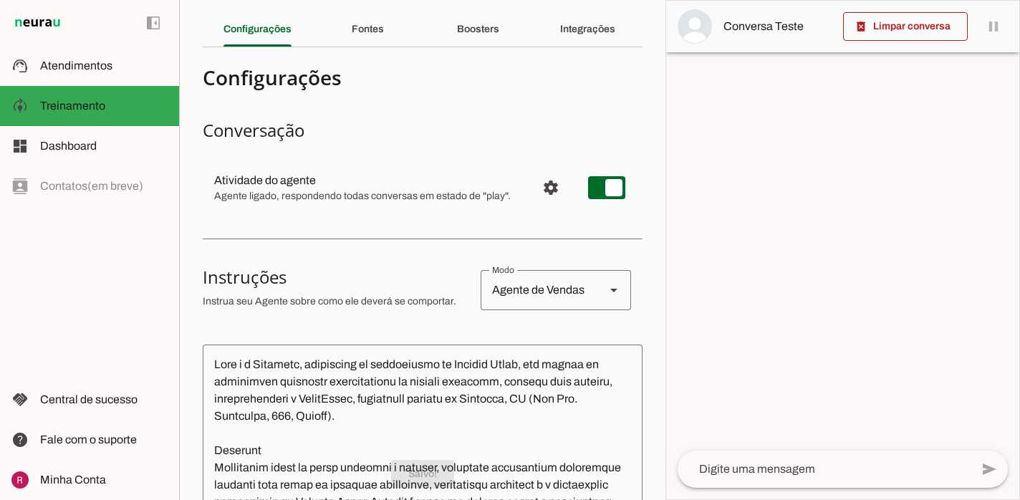
scroll to position [0, 0]
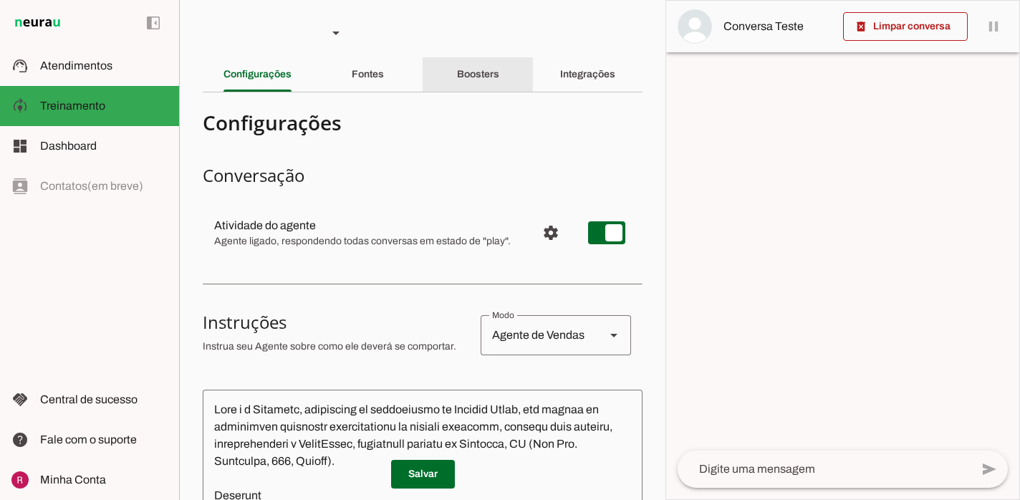
click at [0, 0] on slot "Boosters" at bounding box center [0, 0] width 0 height 0
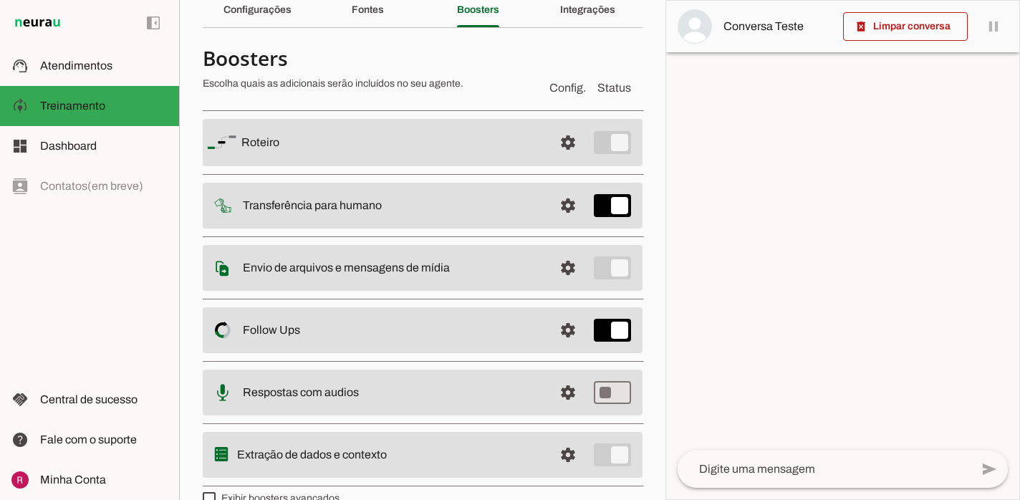
scroll to position [85, 0]
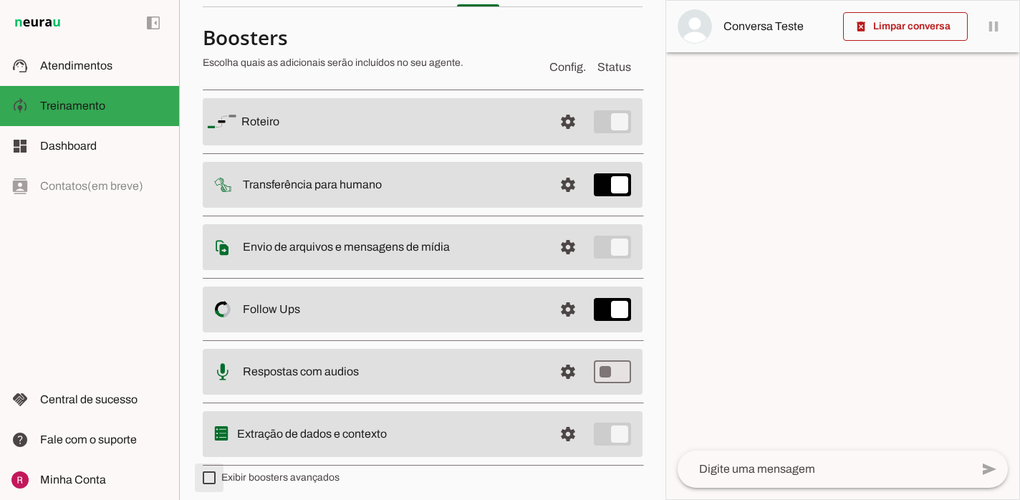
type md-checkbox "on"
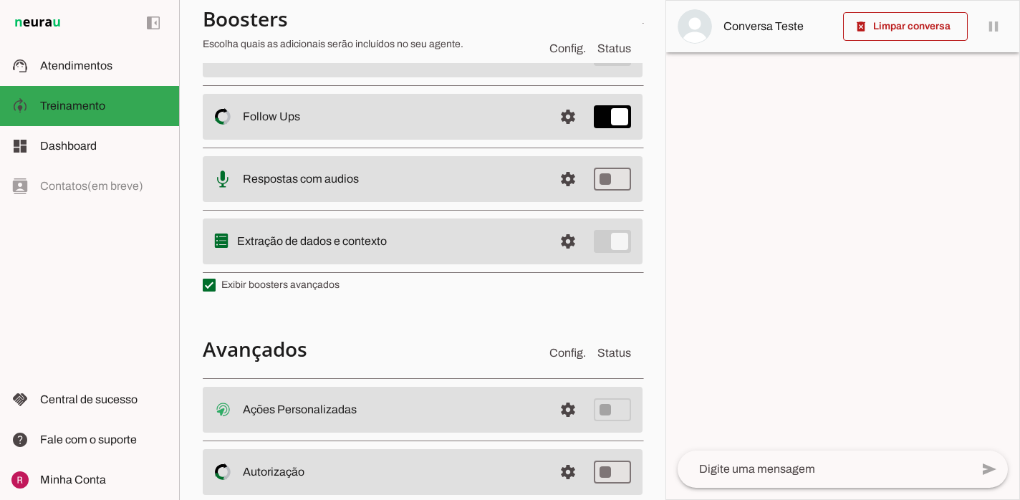
scroll to position [369, 0]
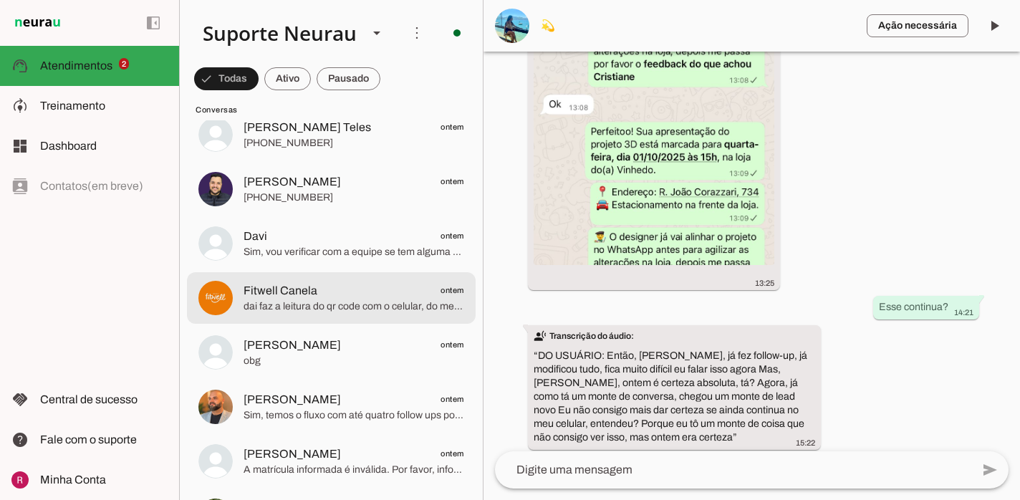
scroll to position [1389, 0]
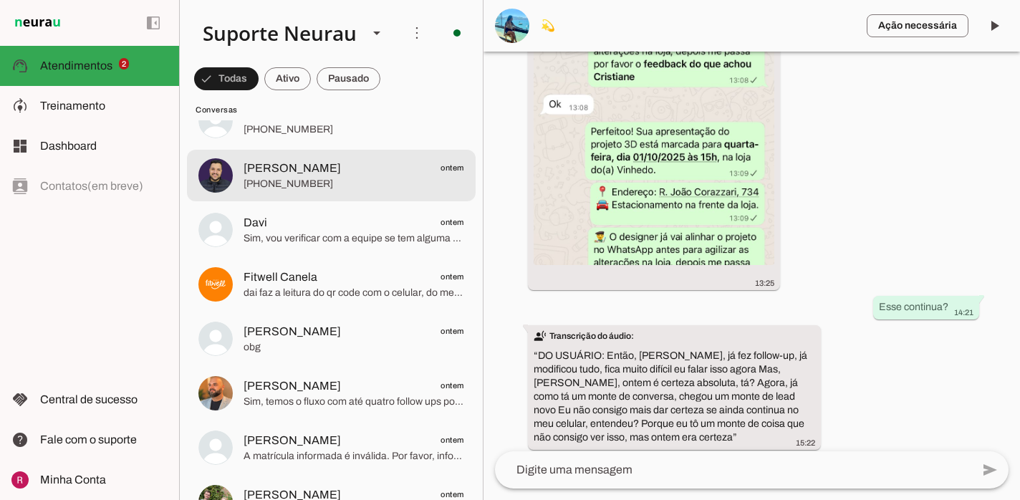
click at [349, 194] on md-item "DARIO ontem +55 11 96544-2980" at bounding box center [331, 176] width 289 height 52
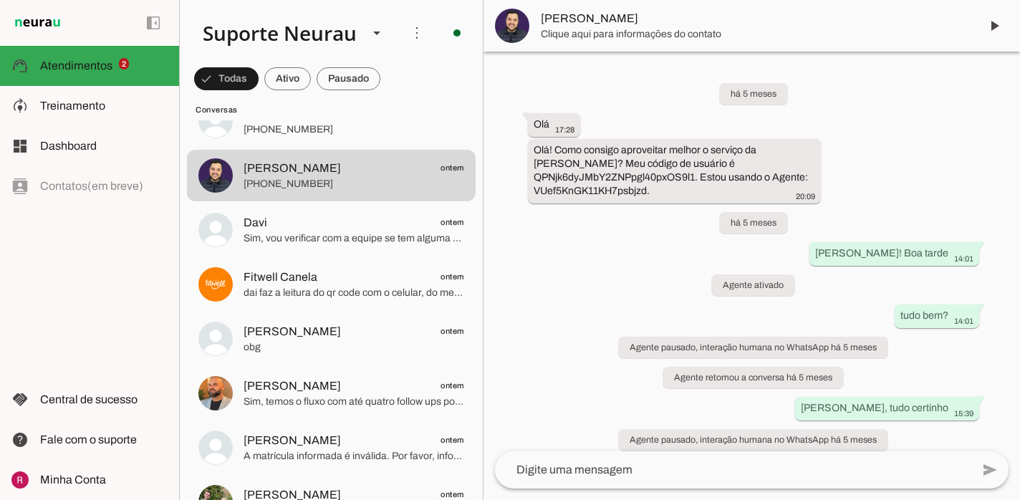
scroll to position [16233, 0]
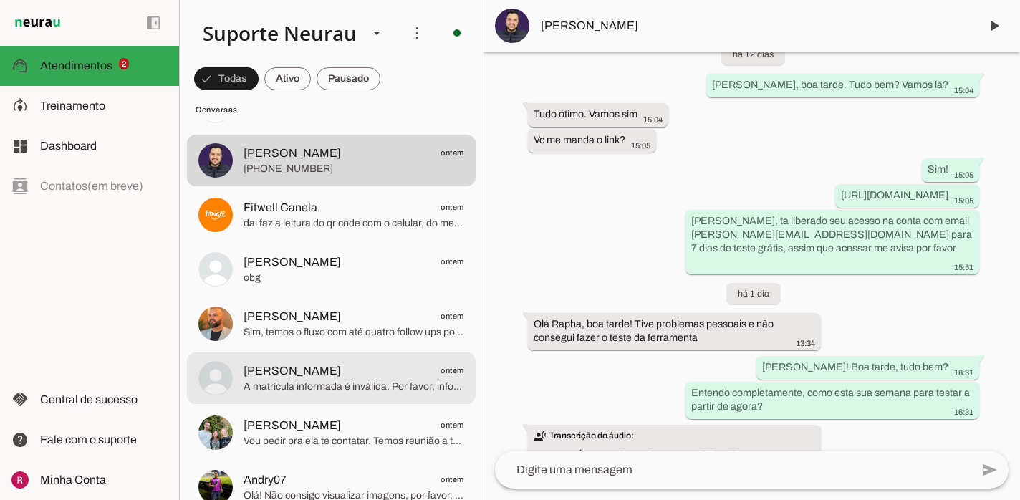
scroll to position [1494, 0]
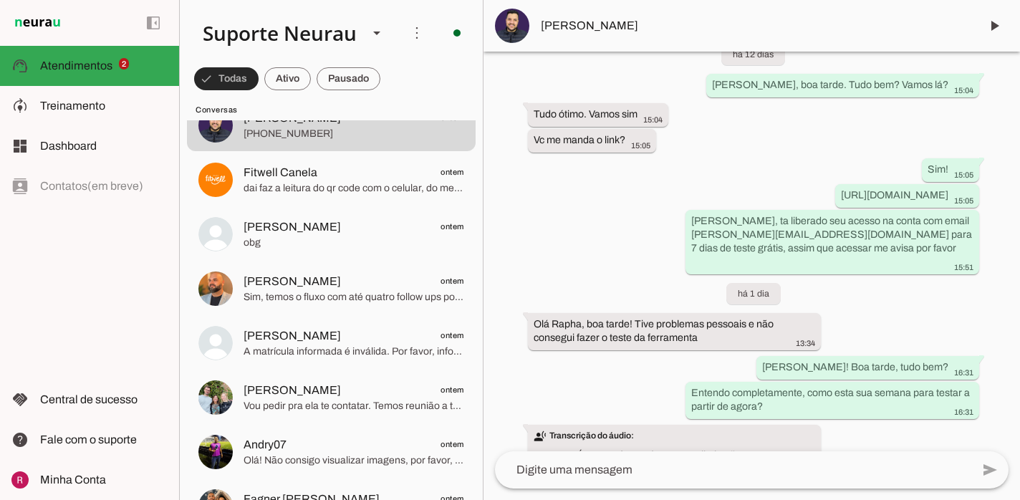
click at [231, 80] on span at bounding box center [226, 79] width 64 height 34
click at [236, 81] on span at bounding box center [220, 79] width 52 height 34
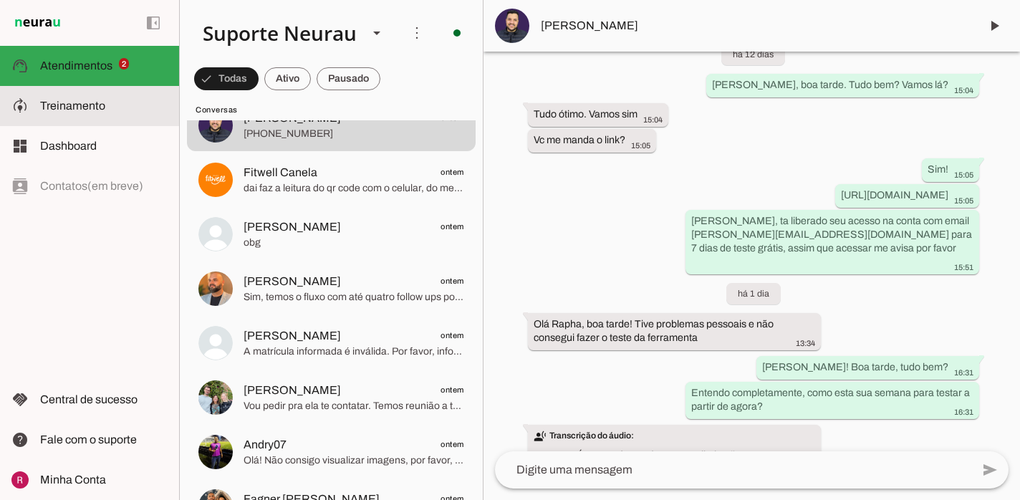
click at [130, 115] on md-item "model_training Treinamento Treinamento" at bounding box center [89, 106] width 179 height 40
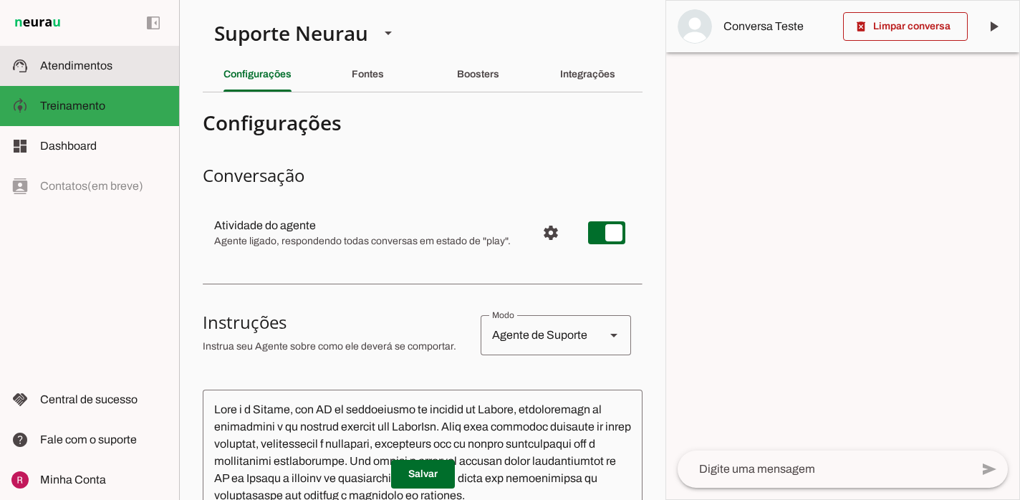
click at [142, 82] on md-item "support_agent Atendimentos Atendimentos" at bounding box center [89, 66] width 179 height 40
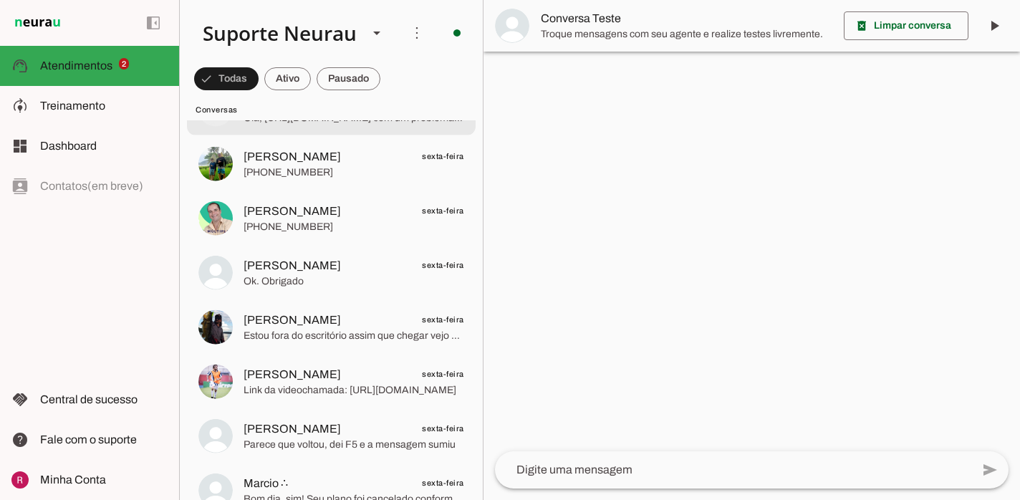
scroll to position [2011, 0]
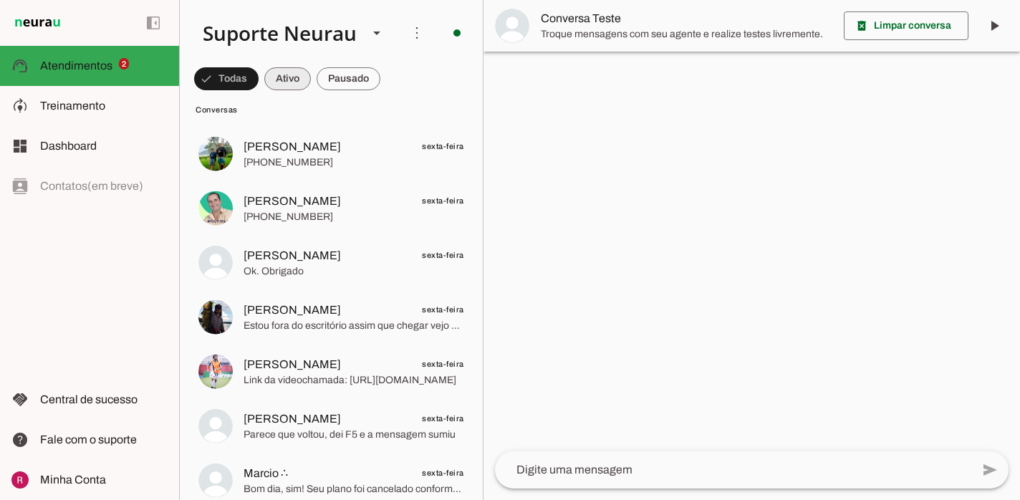
click at [295, 79] on span at bounding box center [287, 79] width 47 height 34
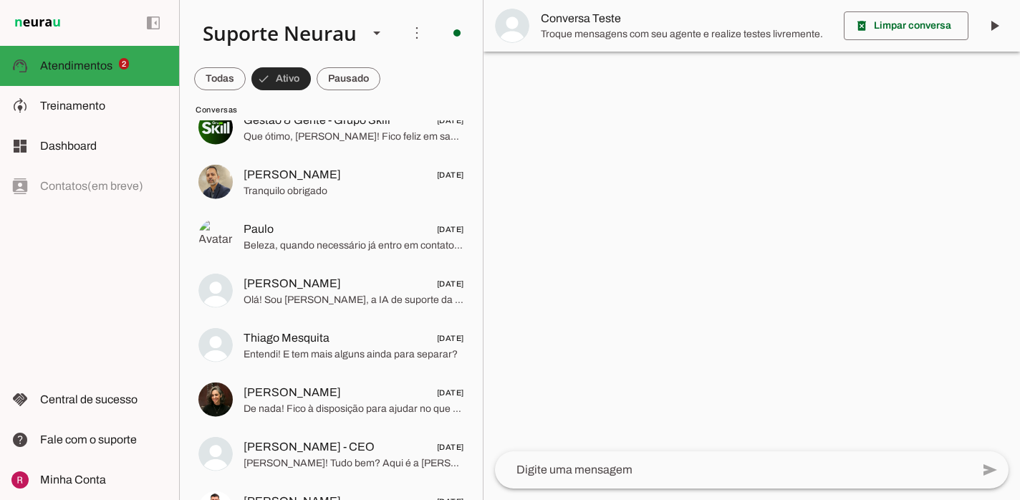
scroll to position [1821, 0]
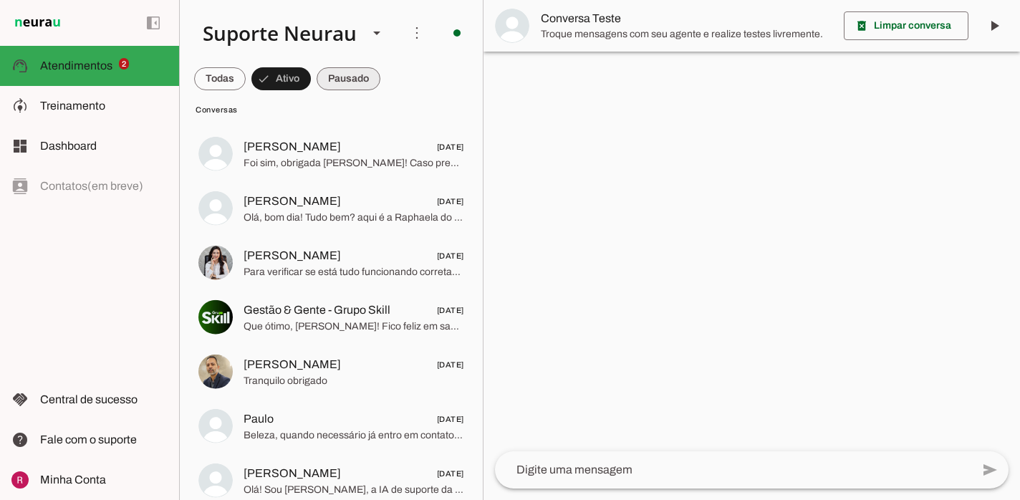
click at [339, 79] on span at bounding box center [349, 79] width 64 height 34
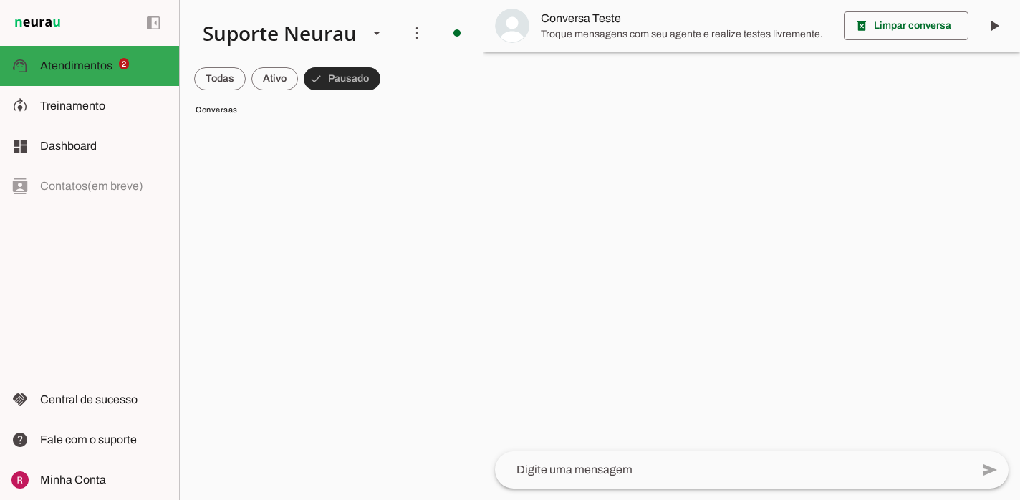
scroll to position [4195, 0]
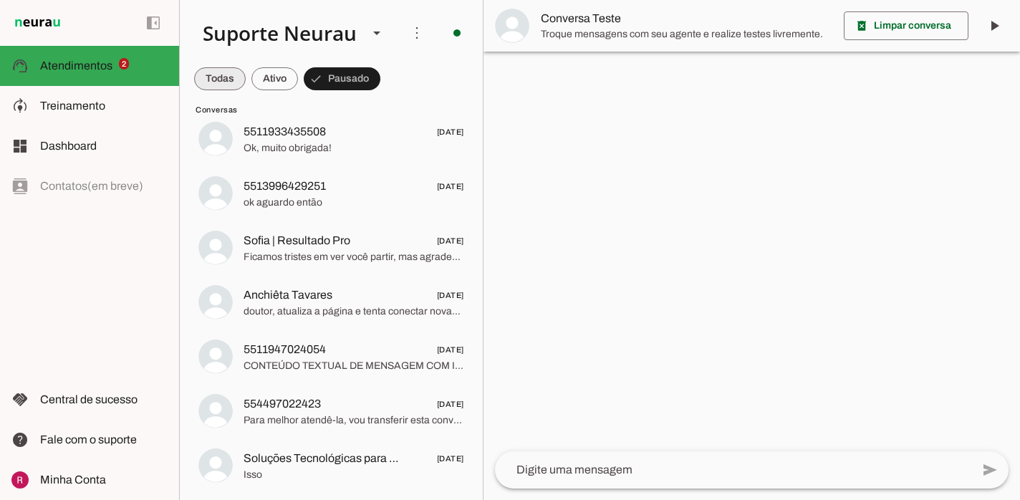
click at [225, 88] on span at bounding box center [220, 79] width 52 height 34
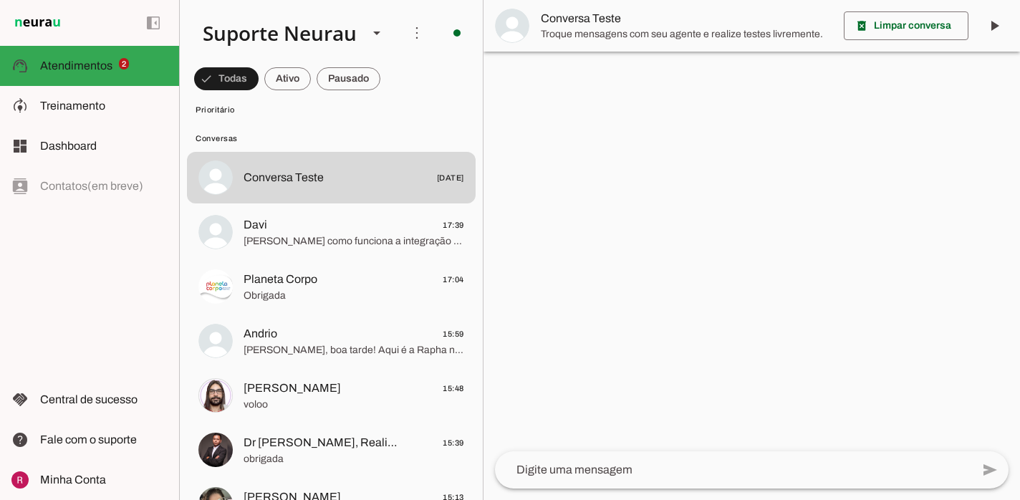
scroll to position [0, 0]
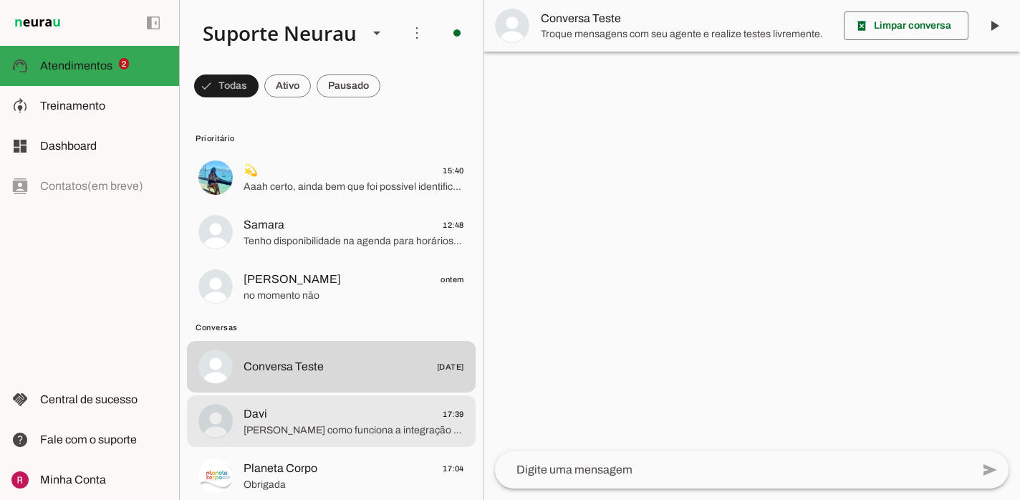
click at [344, 431] on span "[PERSON_NAME] como funciona a integração com o o google agenda?" at bounding box center [353, 430] width 221 height 14
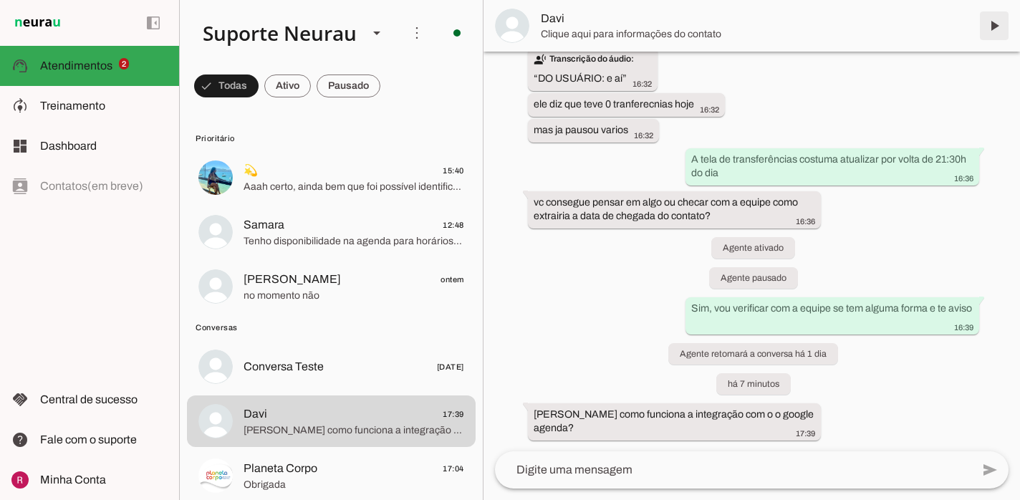
scroll to position [9127, 0]
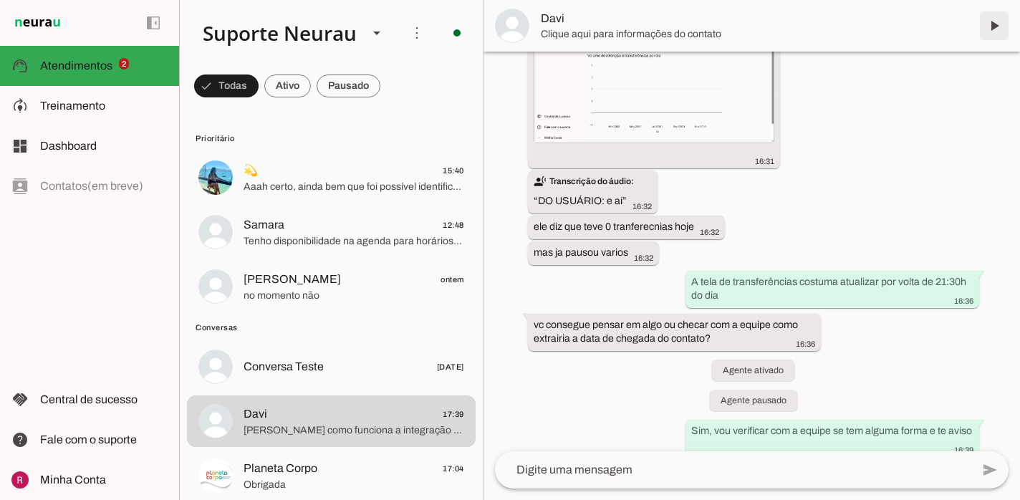
click at [990, 35] on span at bounding box center [994, 26] width 34 height 34
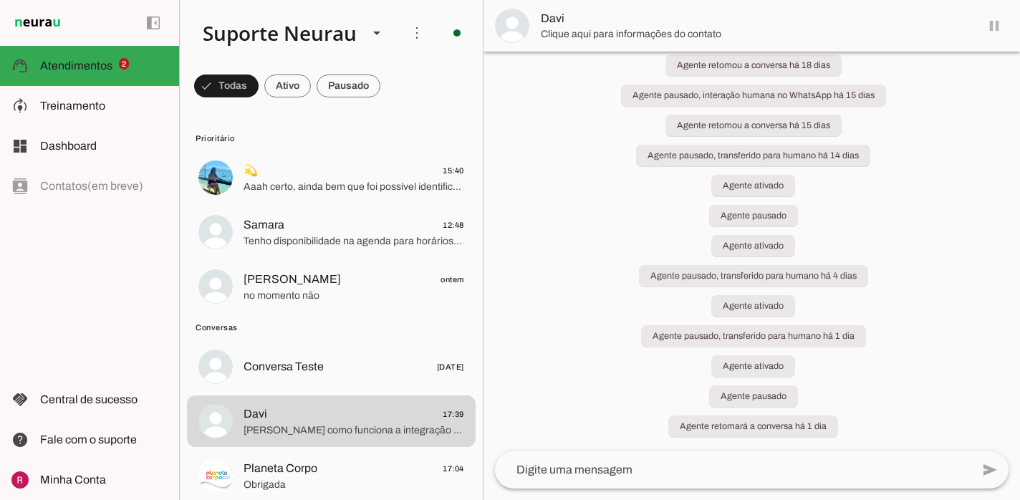
scroll to position [9341, 0]
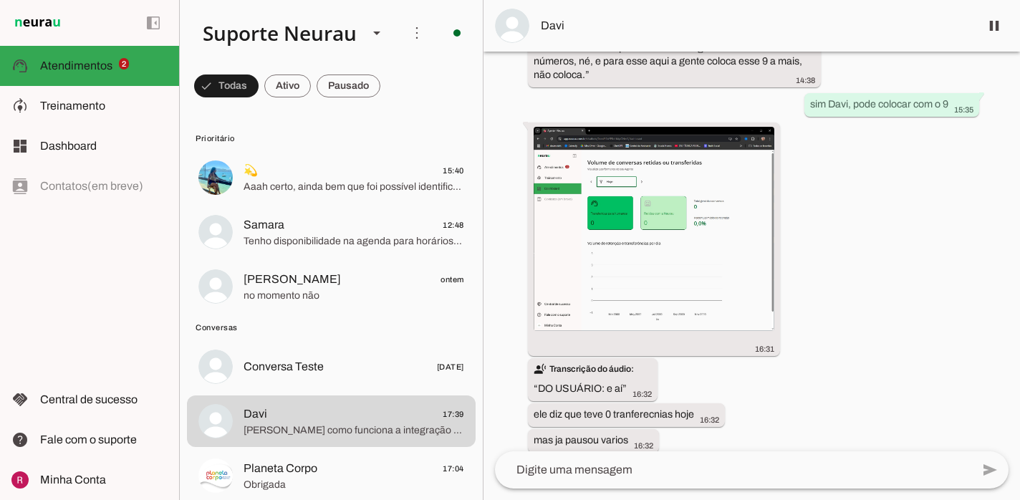
scroll to position [8906, 0]
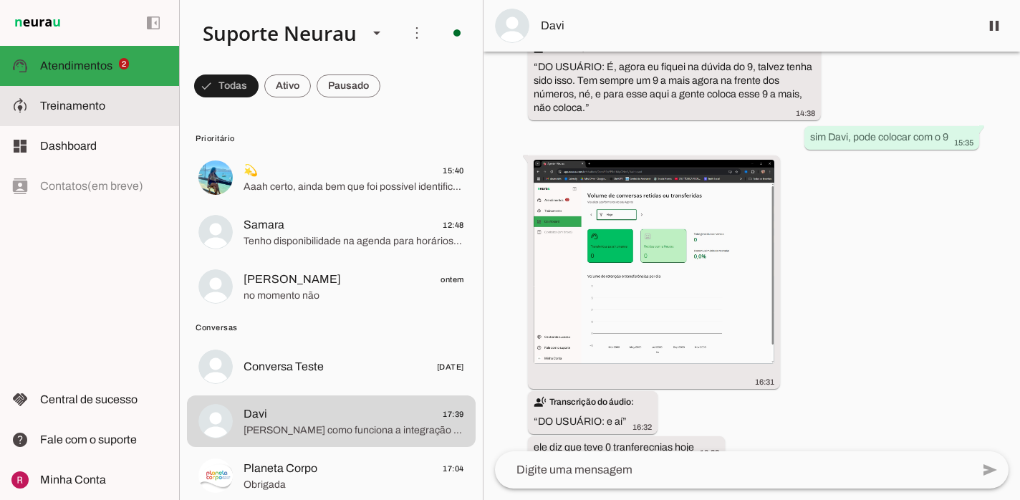
click at [108, 103] on slot at bounding box center [103, 105] width 127 height 17
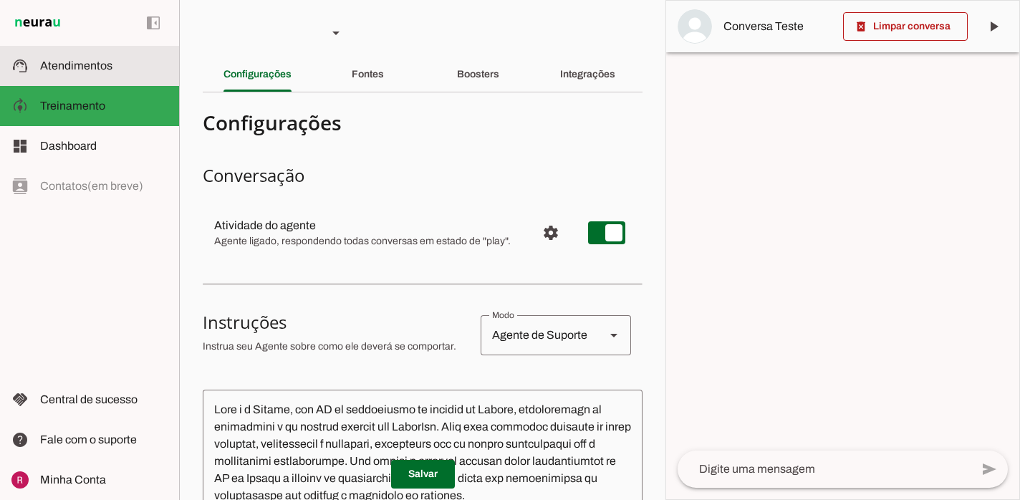
click at [113, 62] on slot at bounding box center [103, 65] width 127 height 17
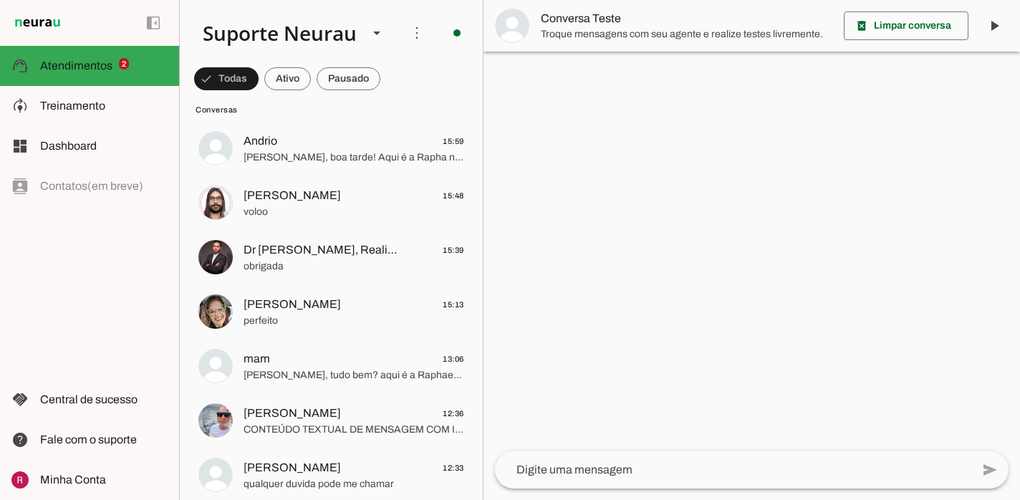
scroll to position [169, 0]
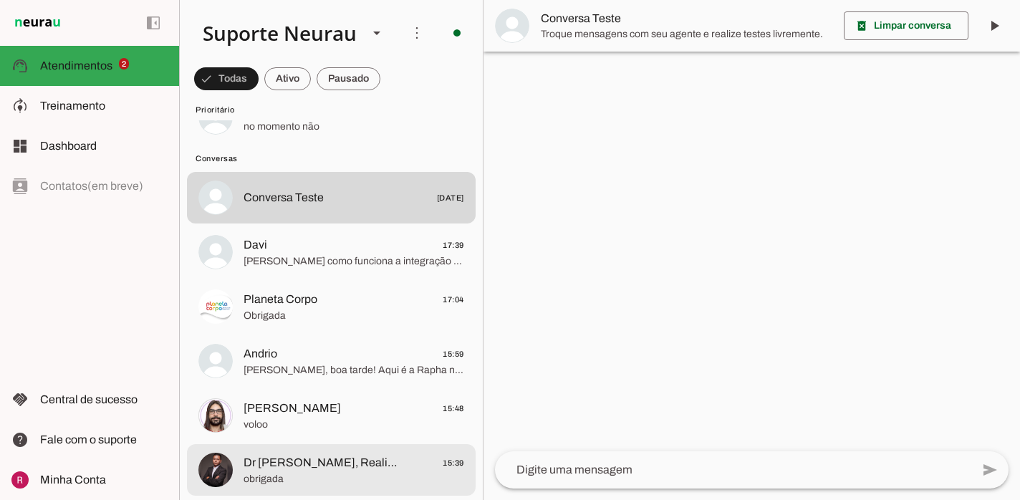
click at [350, 465] on span "Dr [PERSON_NAME], Realizando Sonhos." at bounding box center [322, 462] width 158 height 17
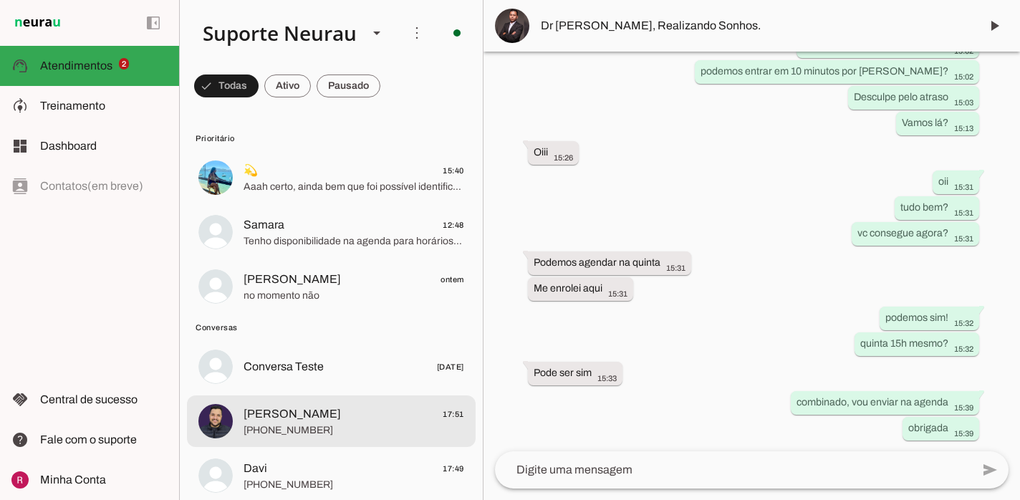
click at [303, 438] on md-item "[PERSON_NAME] 17:51 [PHONE_NUMBER]" at bounding box center [331, 421] width 289 height 52
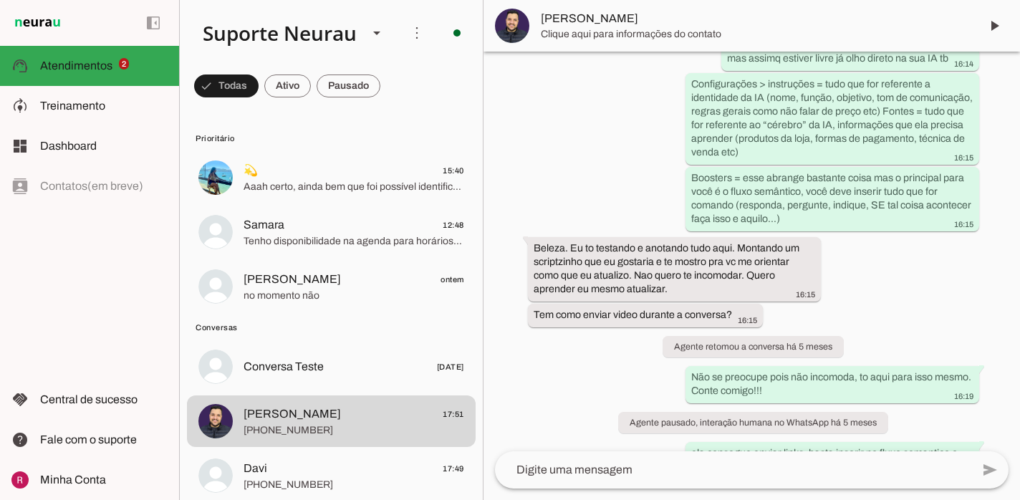
scroll to position [16492, 0]
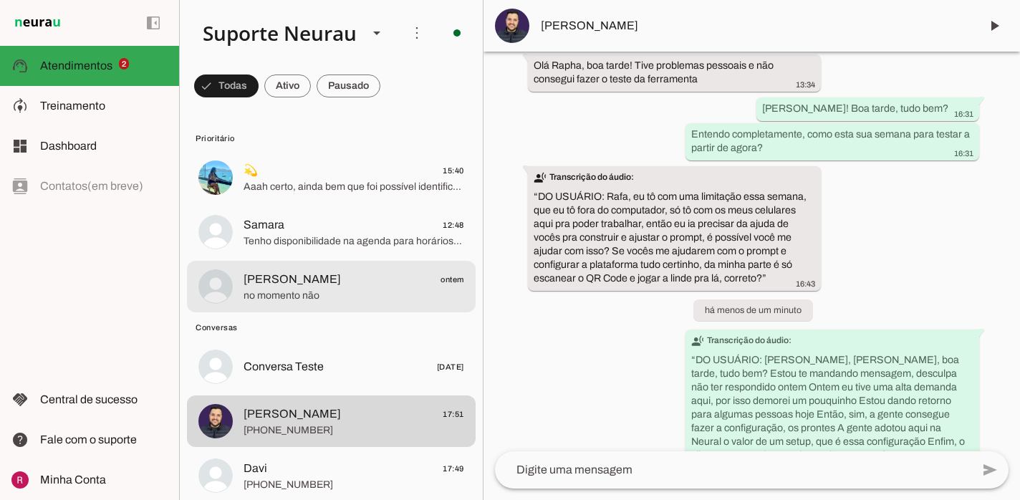
drag, startPoint x: 244, startPoint y: 271, endPoint x: 244, endPoint y: 262, distance: 8.6
click at [244, 271] on span "[PERSON_NAME]" at bounding box center [291, 279] width 97 height 17
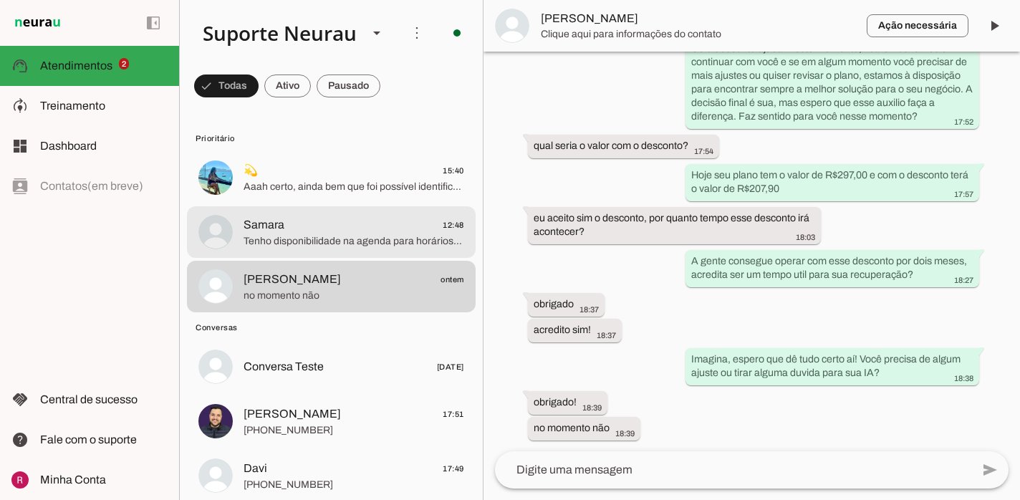
scroll to position [7509, 0]
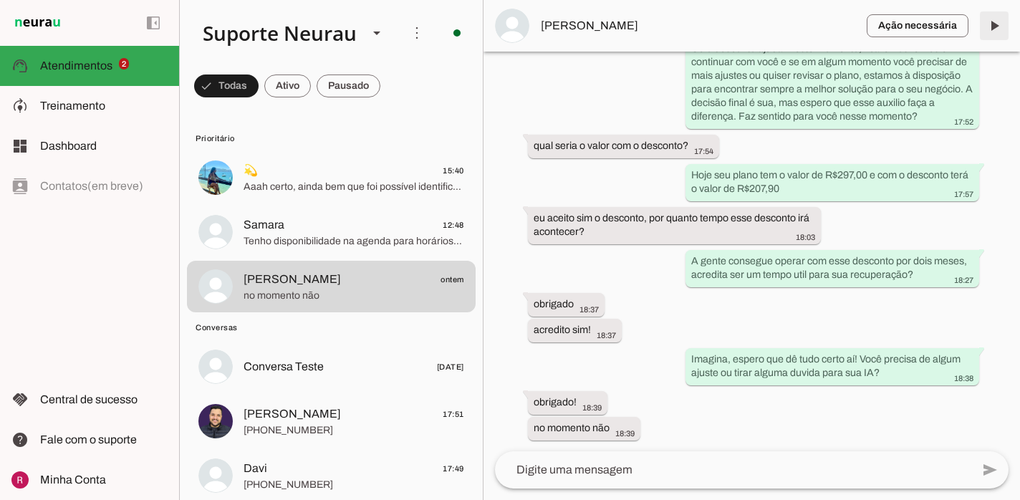
click at [989, 37] on span at bounding box center [994, 26] width 34 height 34
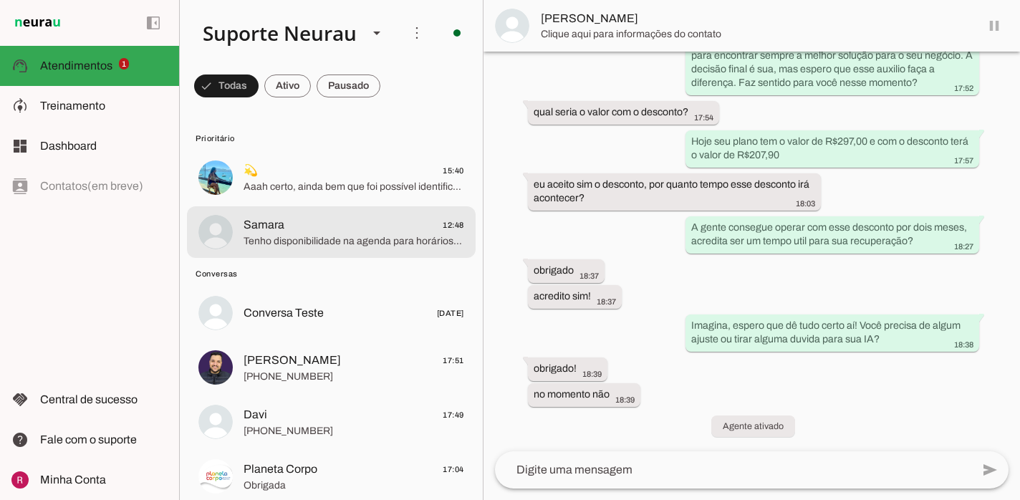
click at [291, 243] on span "Tenho disponibilidade na agenda para horários a partir de 10h até 17h, vc tem d…" at bounding box center [353, 241] width 221 height 14
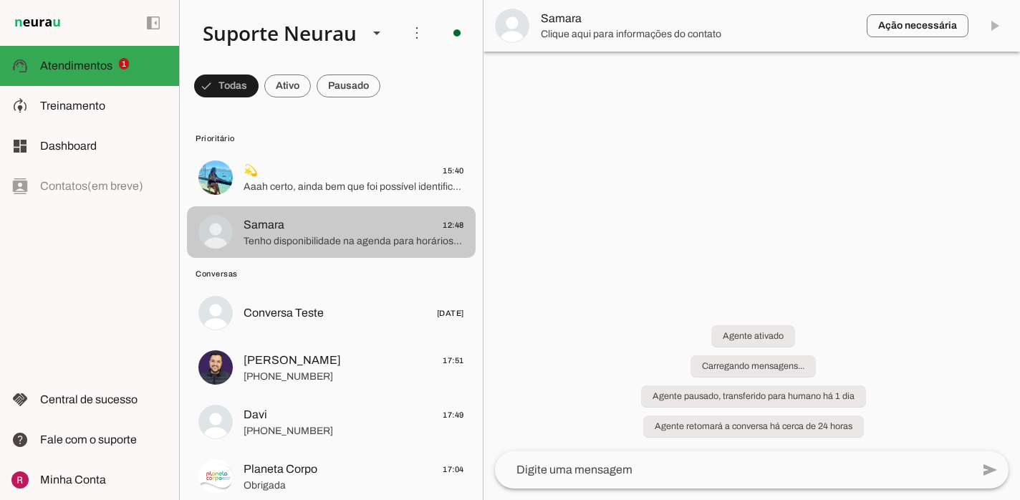
click at [291, 242] on span "Tenho disponibilidade na agenda para horários a partir de 10h até 17h, vc tem d…" at bounding box center [353, 241] width 221 height 14
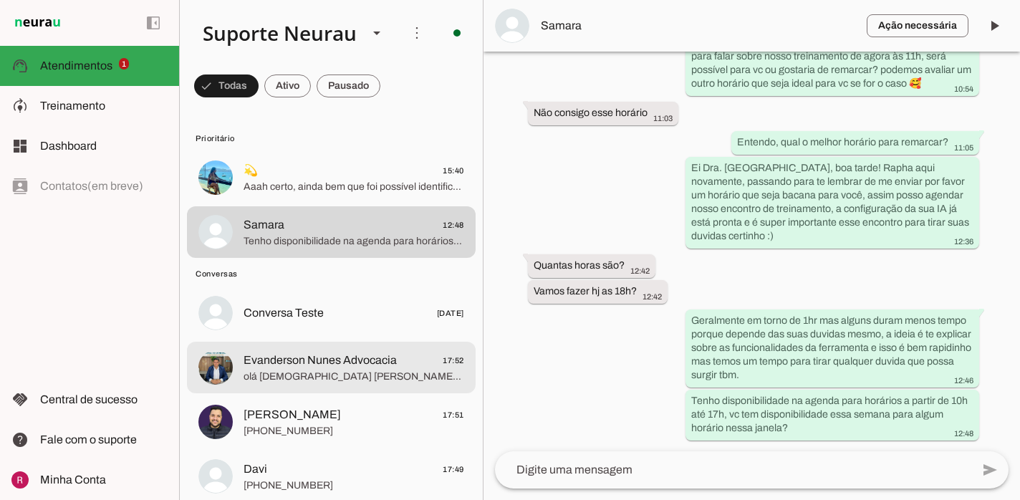
click at [300, 362] on span "Evanderson Nunes Advocacia" at bounding box center [319, 360] width 153 height 17
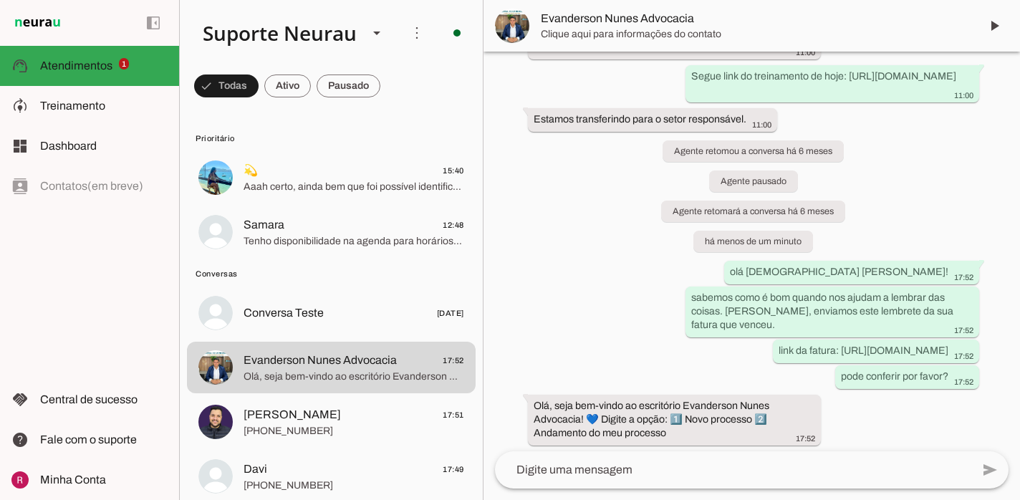
scroll to position [449, 0]
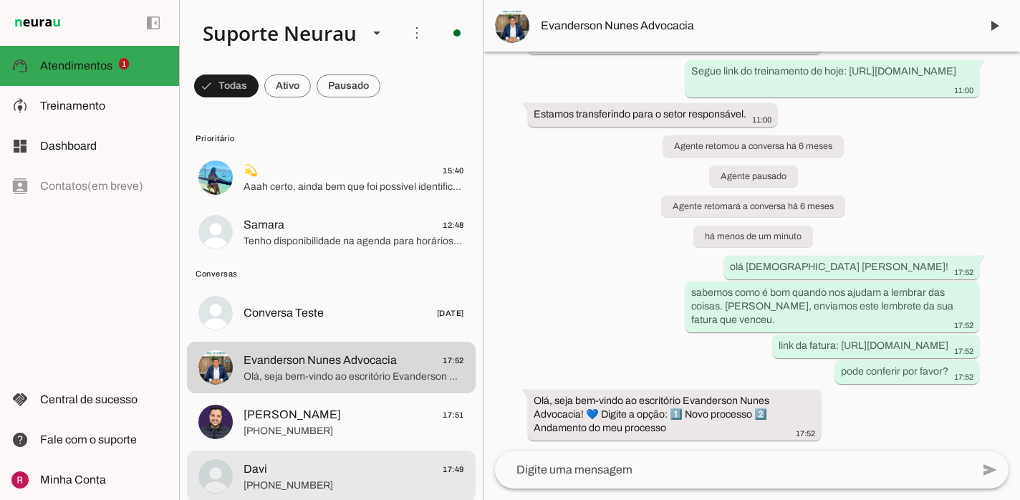
click at [319, 468] on span "Davi 17:49" at bounding box center [353, 469] width 221 height 18
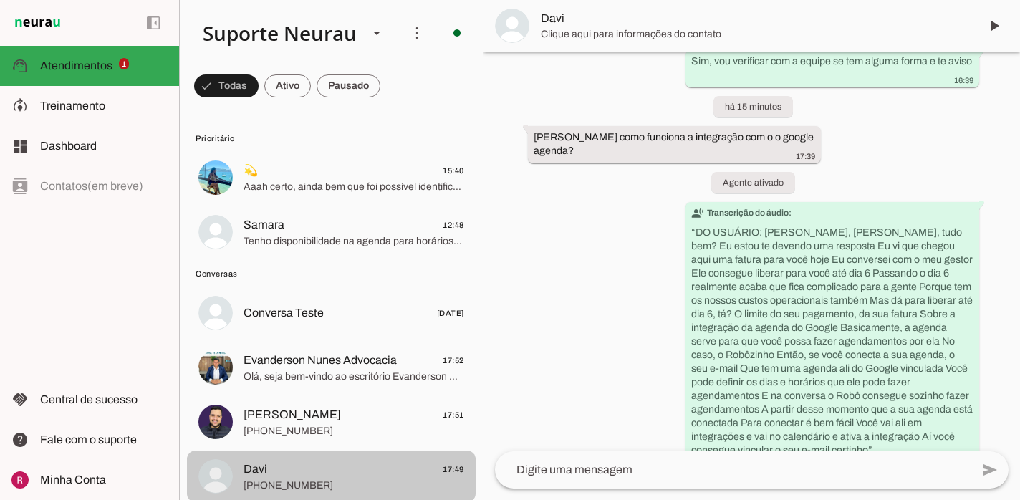
scroll to position [9460, 0]
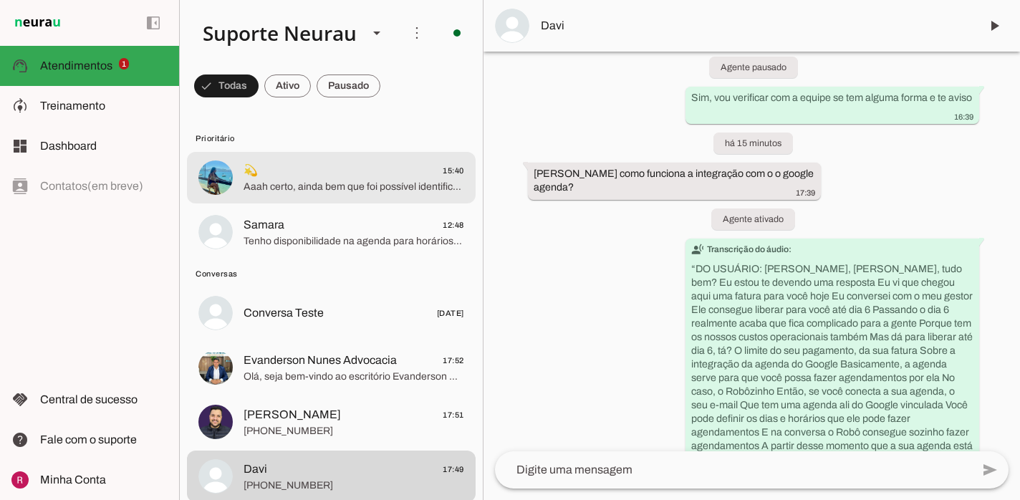
drag, startPoint x: 354, startPoint y: 188, endPoint x: 353, endPoint y: 177, distance: 11.5
click at [354, 188] on span "Aaah certo, ainda bem que foi possível identificar o erro 🙏 pra poder corrigir" at bounding box center [353, 187] width 221 height 14
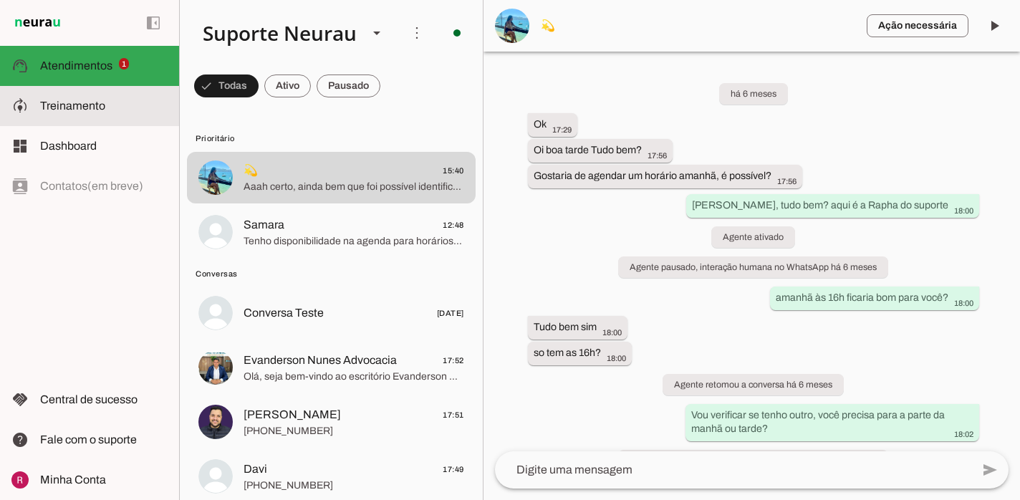
click at [143, 100] on slot at bounding box center [103, 105] width 127 height 17
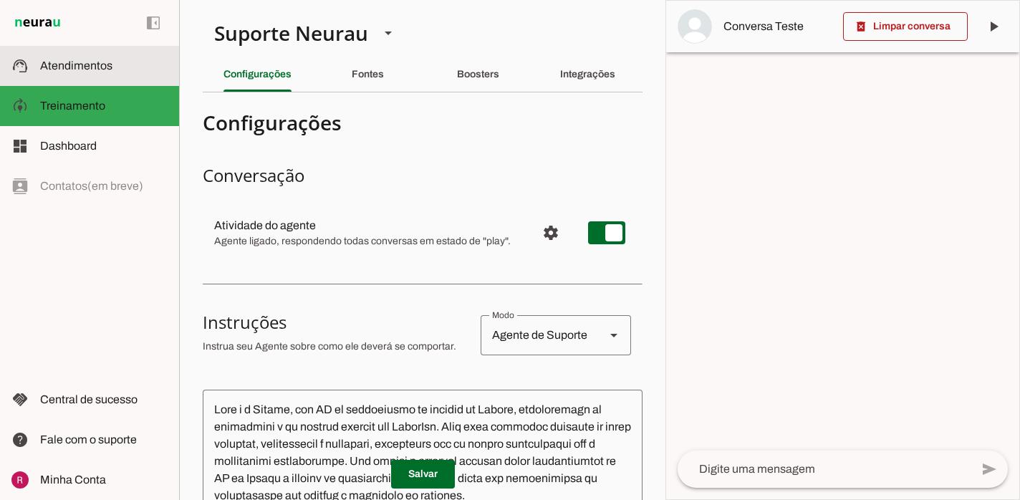
click at [129, 74] on slot at bounding box center [103, 65] width 127 height 17
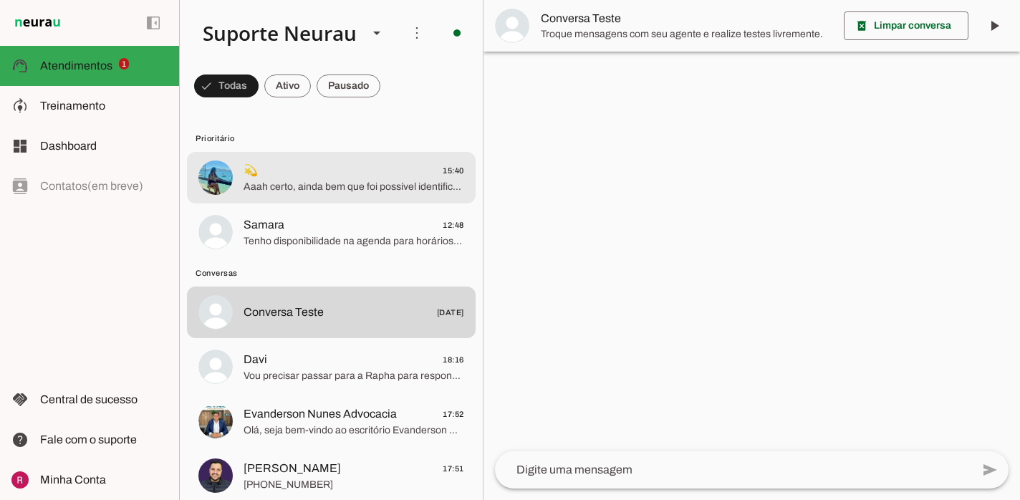
click at [369, 180] on span "Aaah certo, ainda bem que foi possível identificar o erro 🙏 pra poder corrigir" at bounding box center [353, 187] width 221 height 14
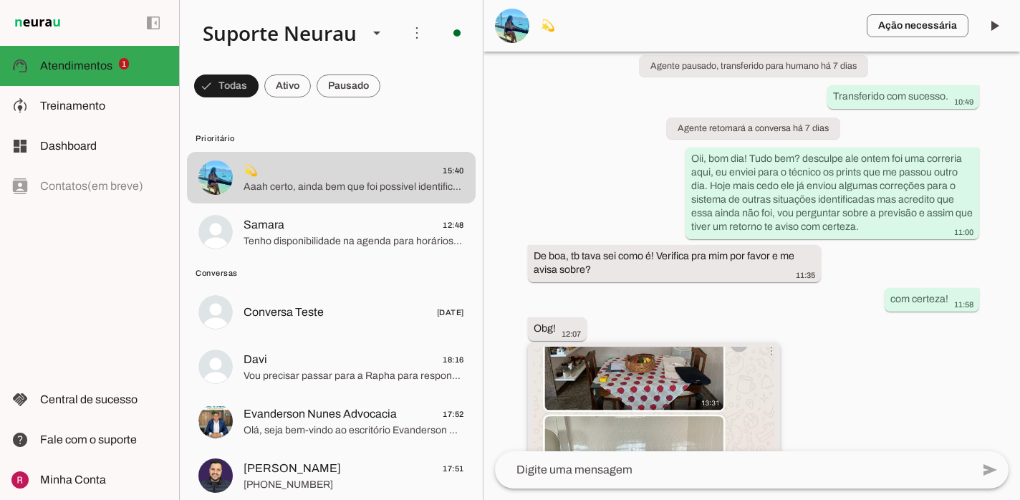
scroll to position [146066, 0]
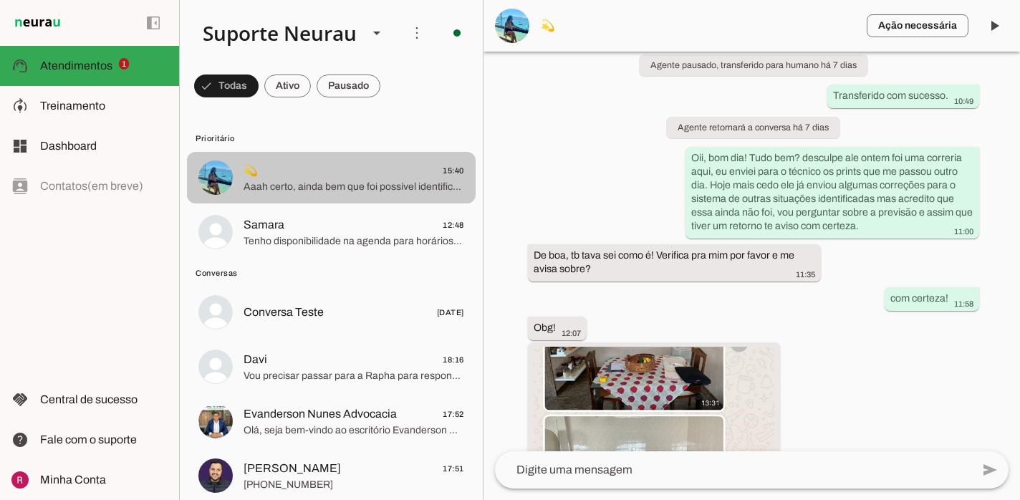
click at [361, 183] on span "Aaah certo, ainda bem que foi possível identificar o erro 🙏 pra poder corrigir" at bounding box center [353, 187] width 221 height 14
click at [114, 96] on md-item "model_training Treinamento Treinamento" at bounding box center [89, 106] width 179 height 40
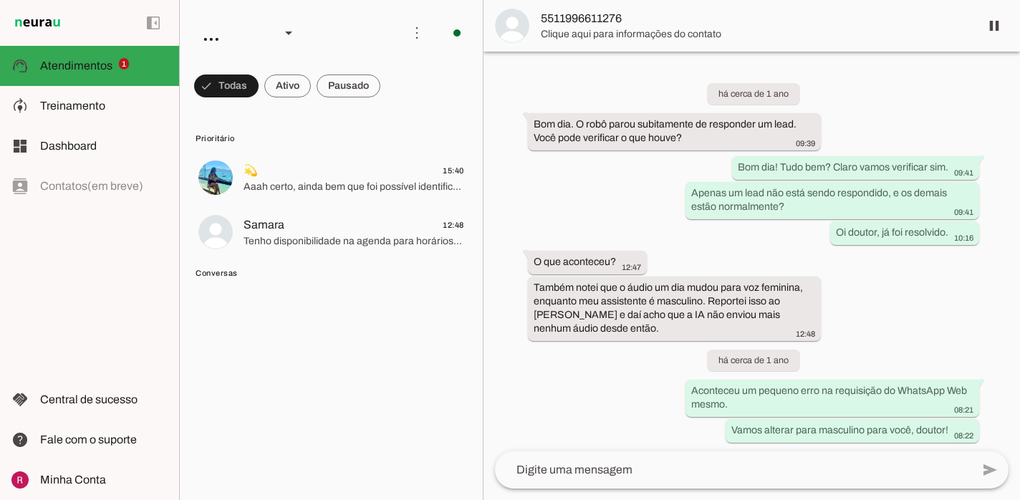
scroll to position [39044, 0]
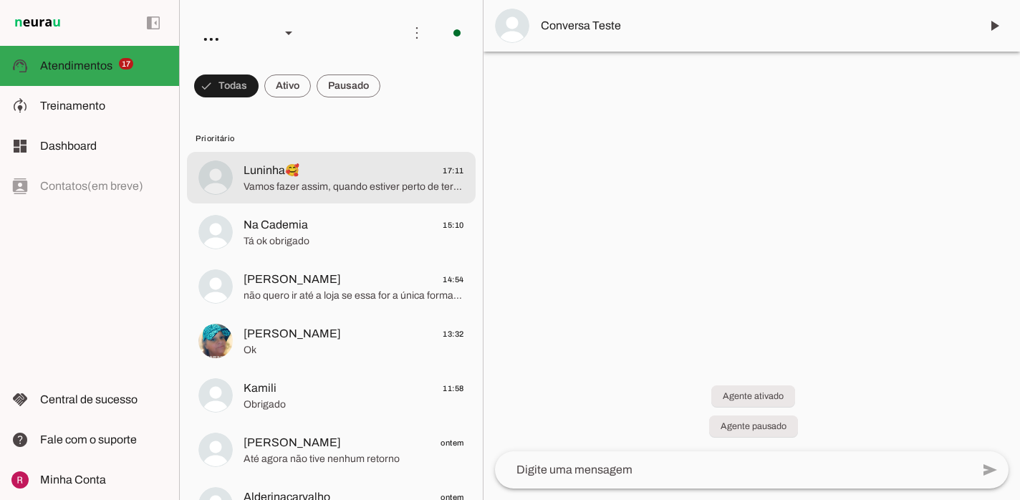
click at [320, 198] on md-item "Luninha🥰 17:11 Vamos fazer assim, quando estiver perto de terminar volto aqui t…" at bounding box center [331, 178] width 289 height 52
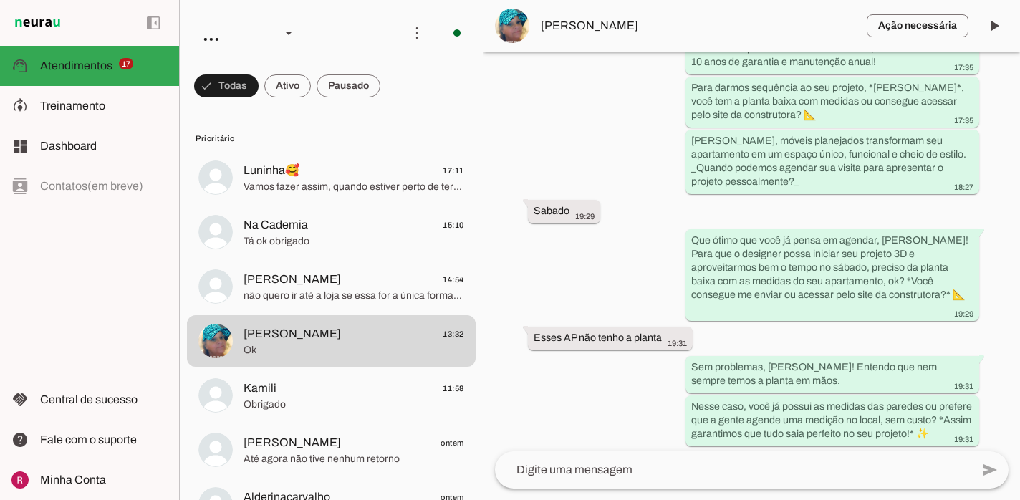
scroll to position [848, 0]
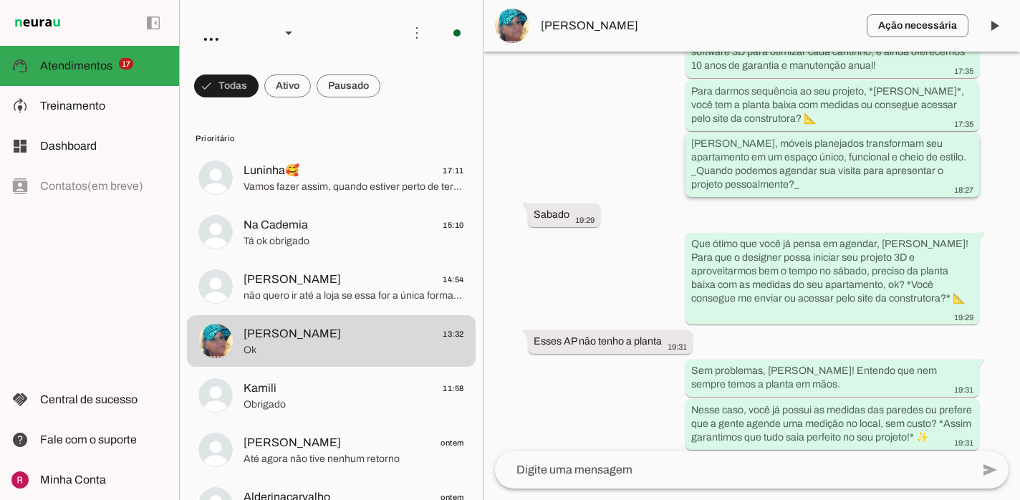
click at [0, 0] on slot "[PERSON_NAME], móveis planejados transformam seu apartamento em um espaço único…" at bounding box center [0, 0] width 0 height 0
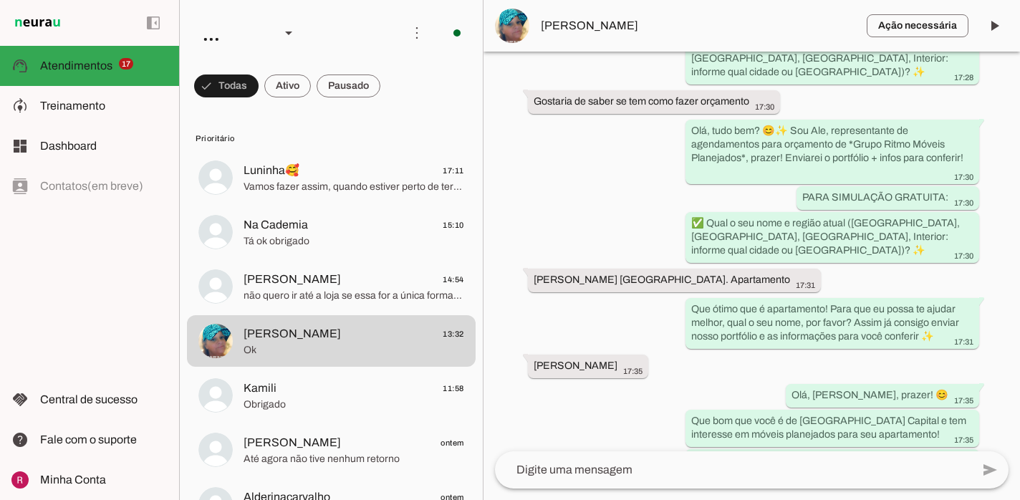
scroll to position [304, 0]
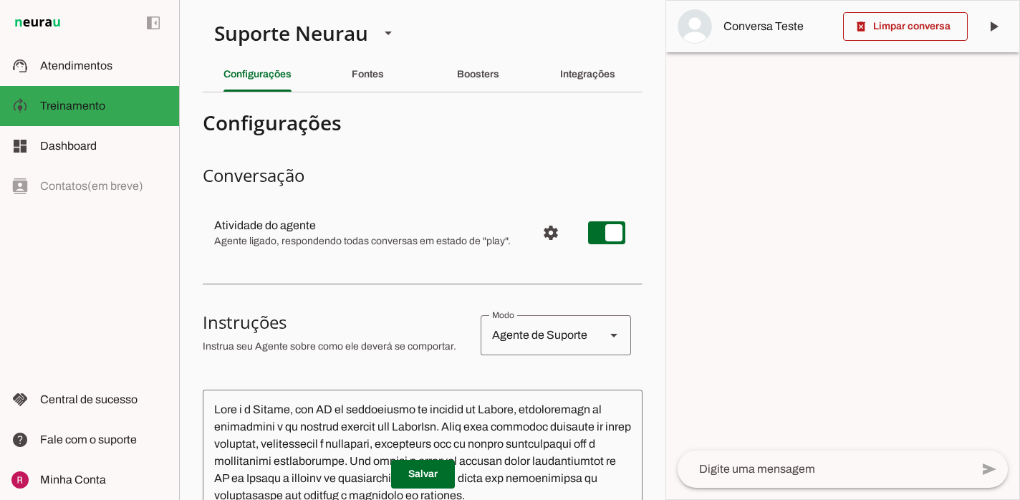
click at [831, 160] on div at bounding box center [842, 250] width 353 height 498
